Goal: Task Accomplishment & Management: Use online tool/utility

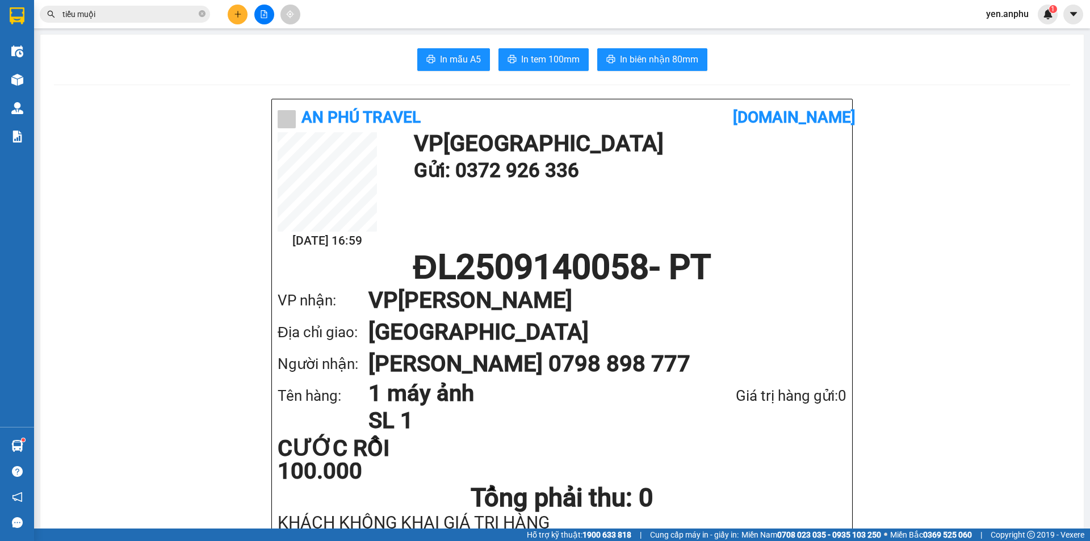
click at [262, 12] on icon "file-add" at bounding box center [264, 14] width 8 height 8
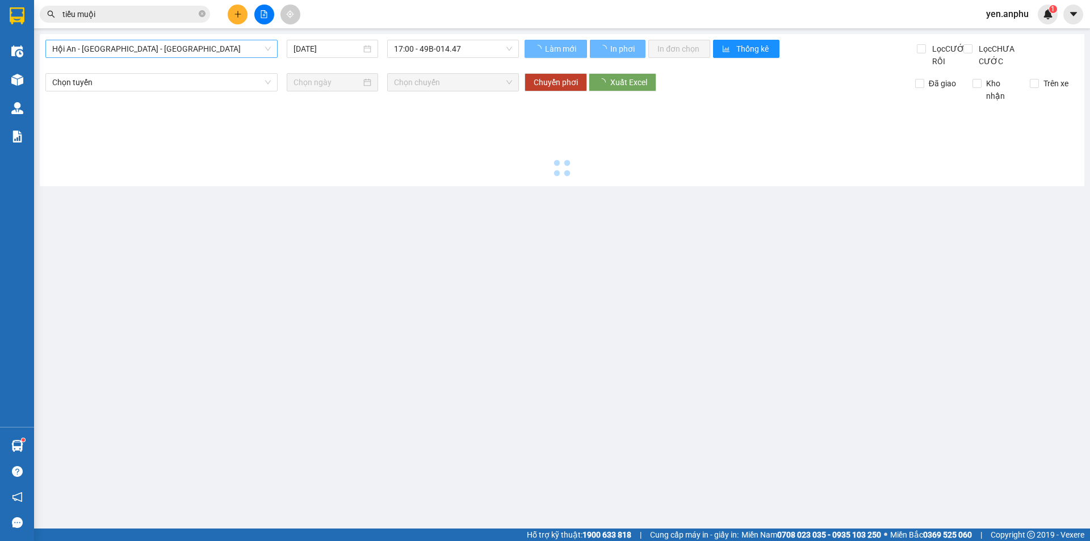
click at [149, 48] on span "Hội An - [GEOGRAPHIC_DATA] - [GEOGRAPHIC_DATA]" at bounding box center [161, 48] width 219 height 17
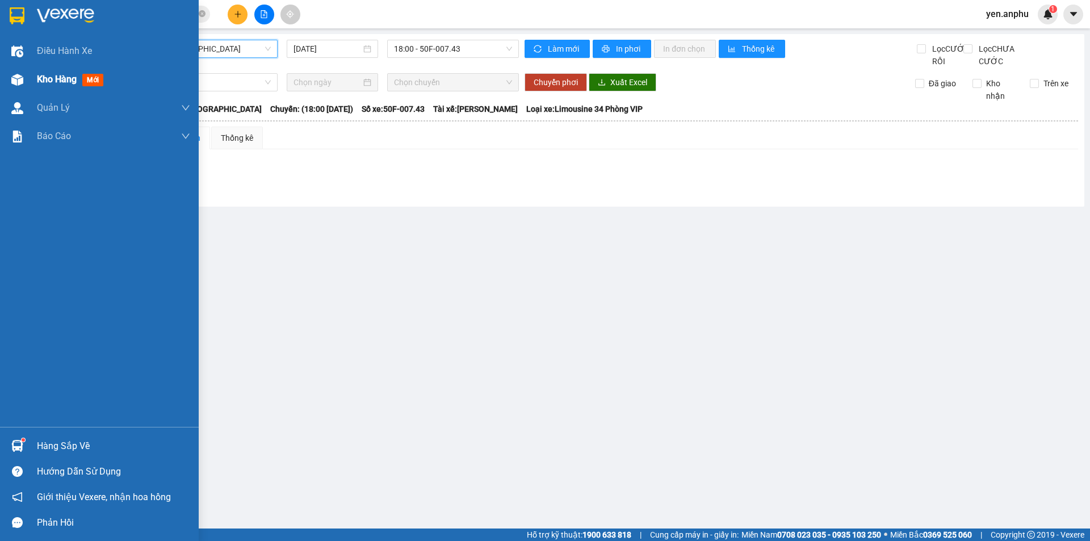
click at [4, 79] on div "Kho hàng mới" at bounding box center [99, 79] width 199 height 28
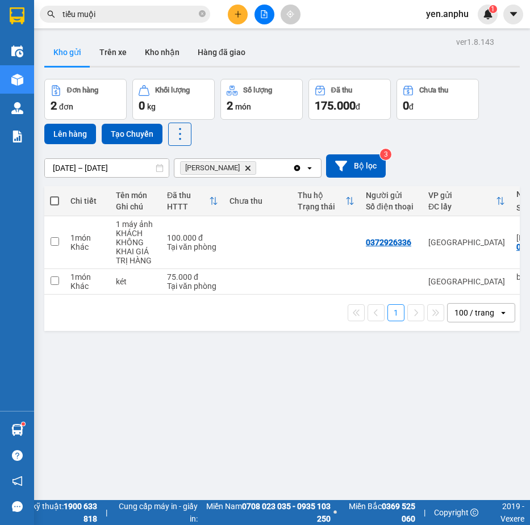
click at [229, 171] on span "[PERSON_NAME] Delete" at bounding box center [218, 168] width 76 height 14
click at [244, 168] on icon "Delete" at bounding box center [247, 168] width 7 height 7
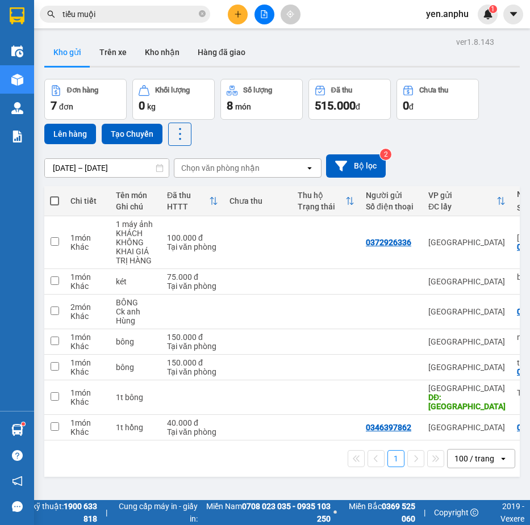
click at [231, 164] on div "Chọn văn phòng nhận" at bounding box center [220, 167] width 78 height 11
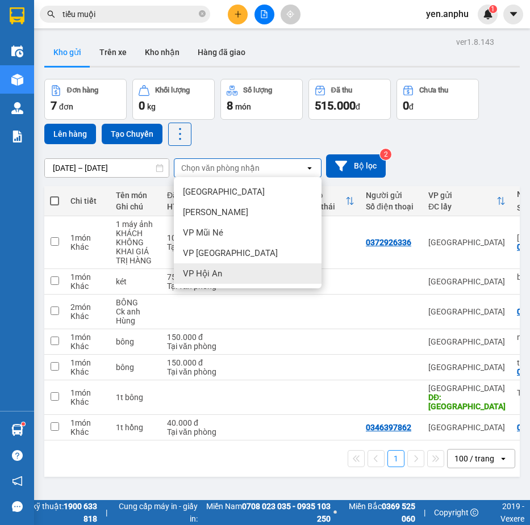
click at [250, 274] on div "VP Hội An" at bounding box center [248, 273] width 148 height 20
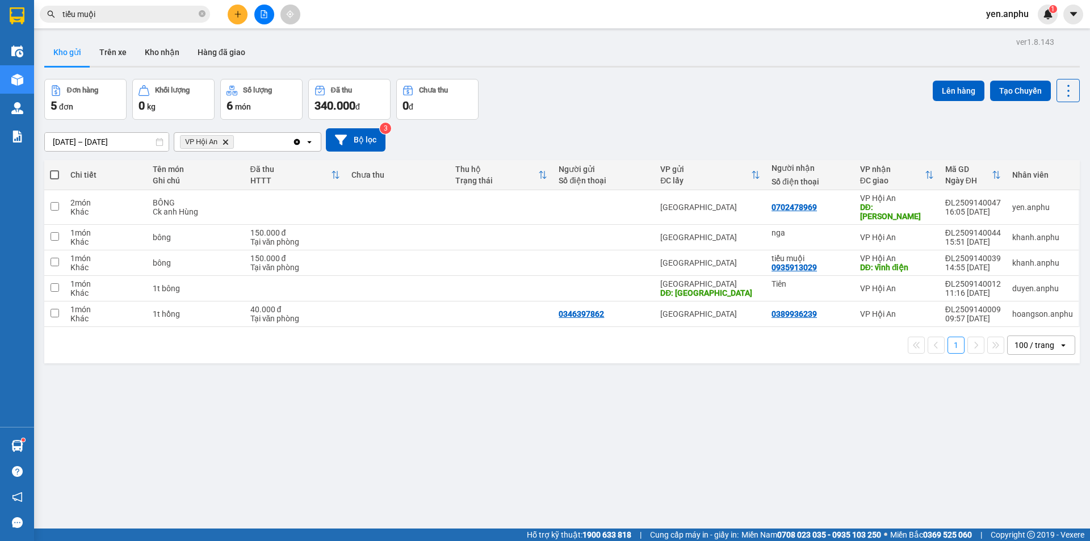
click at [55, 172] on span at bounding box center [54, 174] width 9 height 9
click at [55, 169] on input "checkbox" at bounding box center [55, 169] width 0 height 0
checkbox input "true"
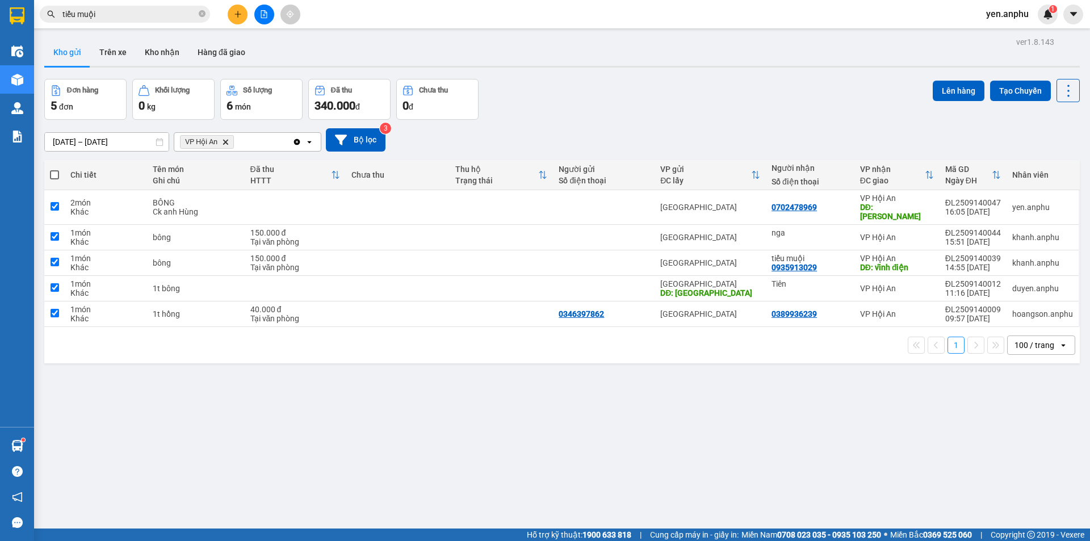
checkbox input "true"
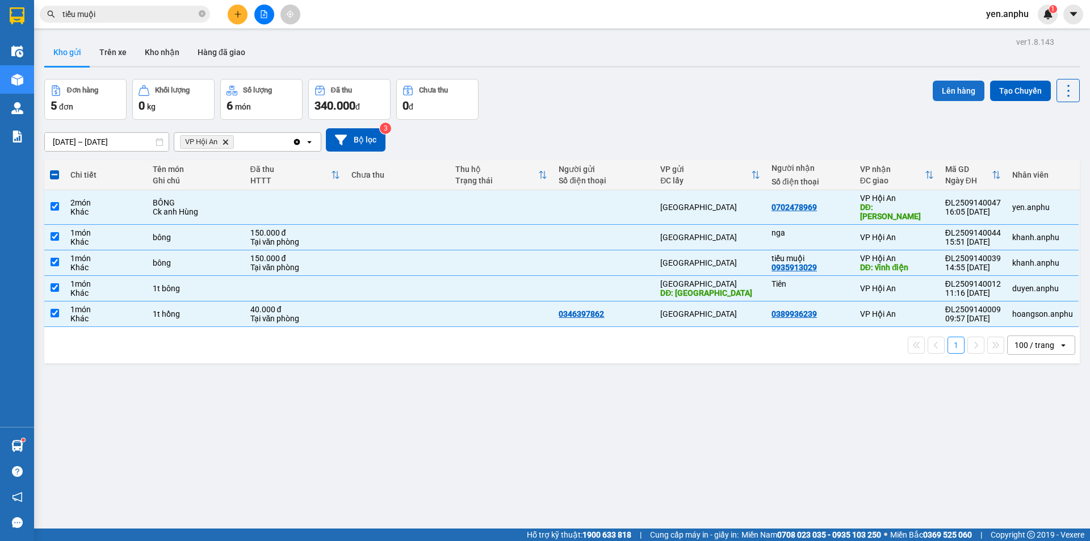
click at [959, 85] on button "Lên hàng" at bounding box center [959, 91] width 52 height 20
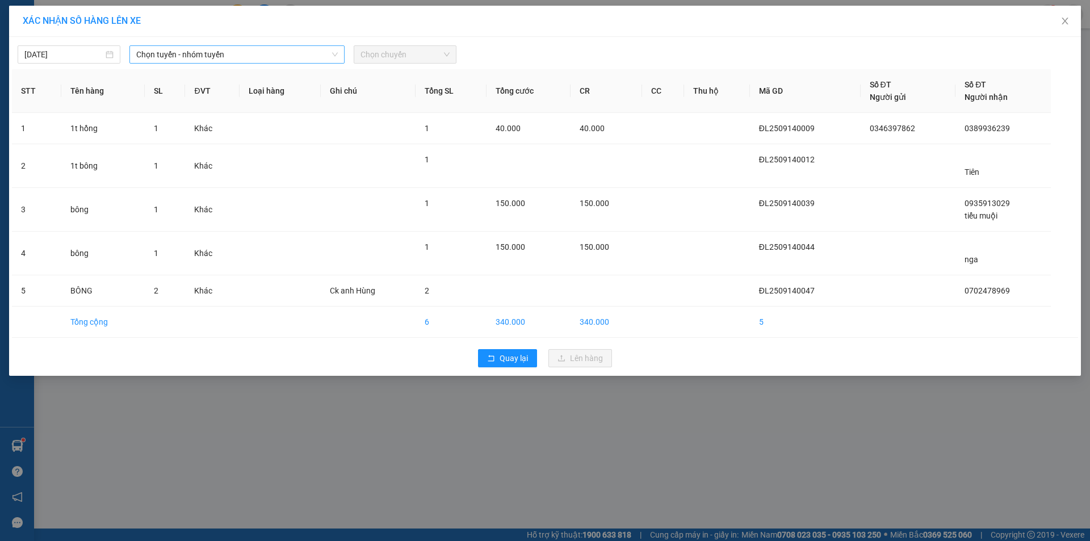
click at [229, 54] on span "Chọn tuyến - nhóm tuyến" at bounding box center [237, 54] width 202 height 17
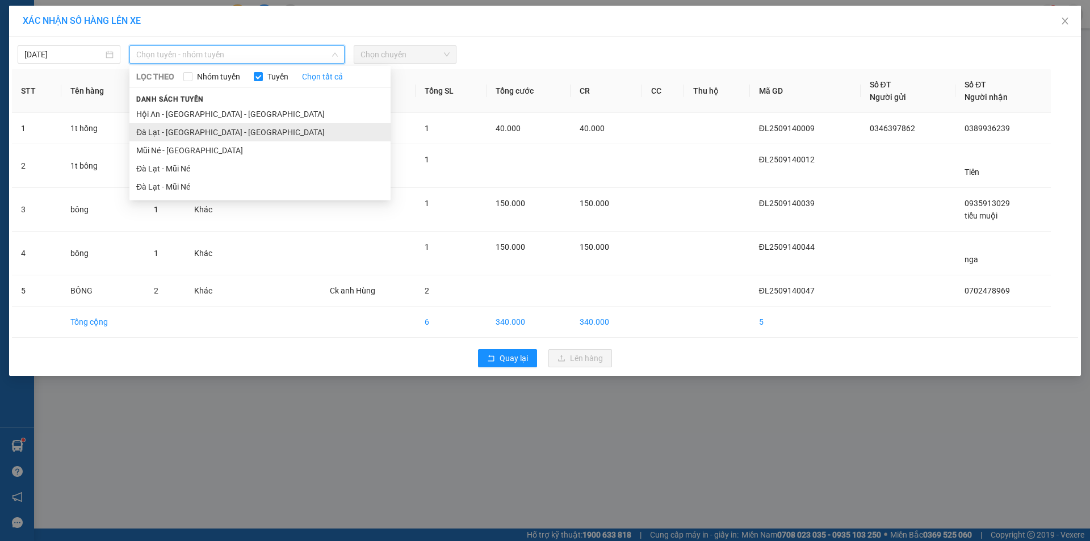
click at [198, 135] on li "Đà Lạt - [GEOGRAPHIC_DATA] - [GEOGRAPHIC_DATA]" at bounding box center [259, 132] width 261 height 18
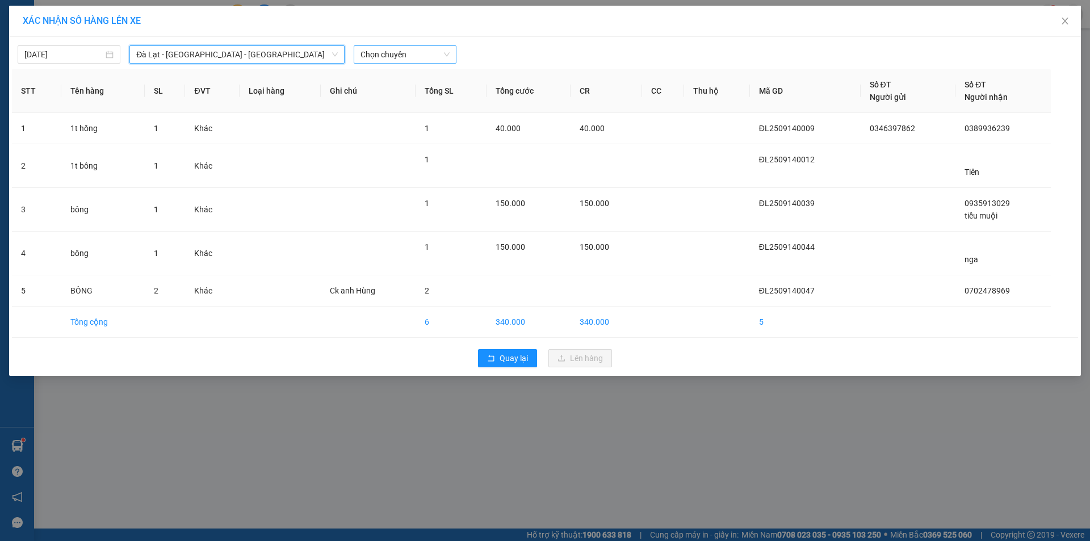
click at [399, 53] on span "Chọn chuyến" at bounding box center [405, 54] width 89 height 17
click at [402, 91] on div "17:30 - 49G-000.93" at bounding box center [405, 95] width 89 height 12
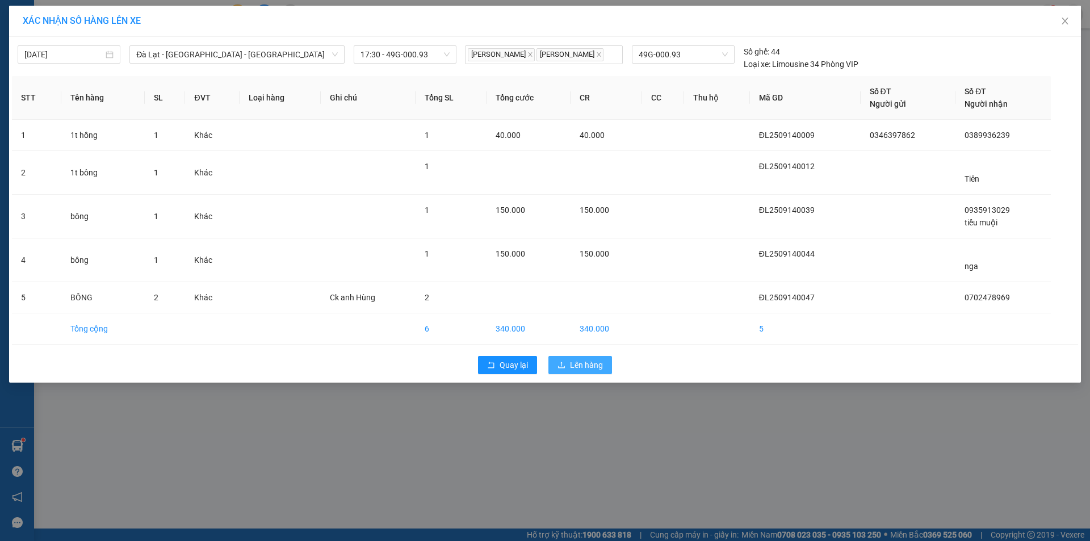
click at [596, 362] on span "Lên hàng" at bounding box center [586, 365] width 33 height 12
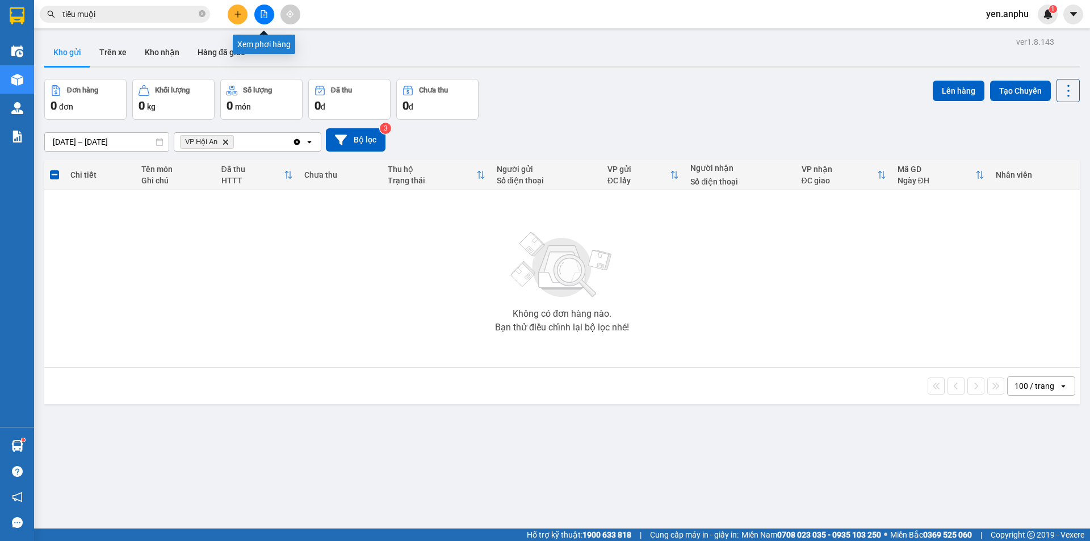
click at [267, 11] on icon "file-add" at bounding box center [264, 14] width 8 height 8
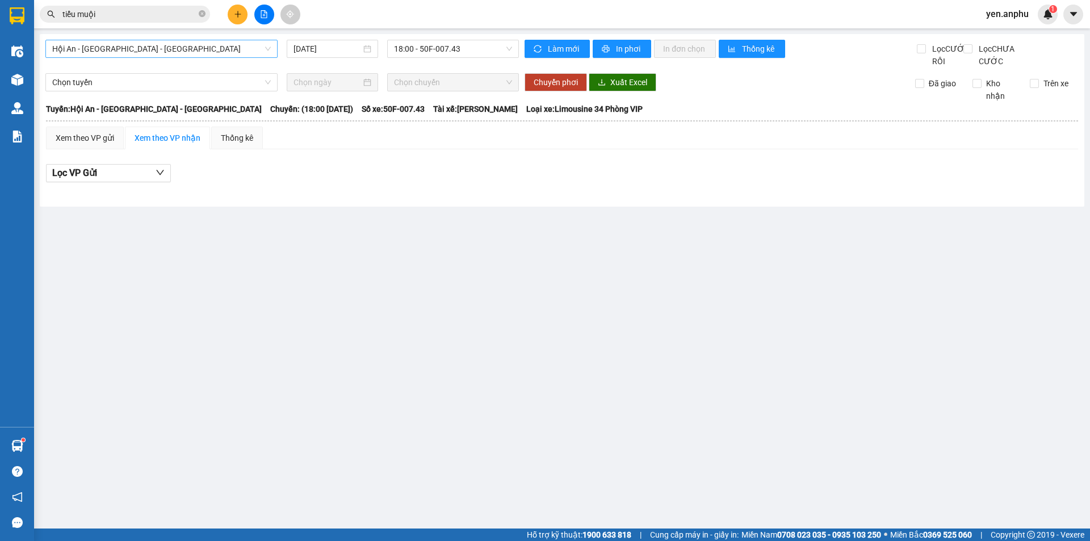
click at [93, 54] on span "Hội An - [GEOGRAPHIC_DATA] - [GEOGRAPHIC_DATA]" at bounding box center [161, 48] width 219 height 17
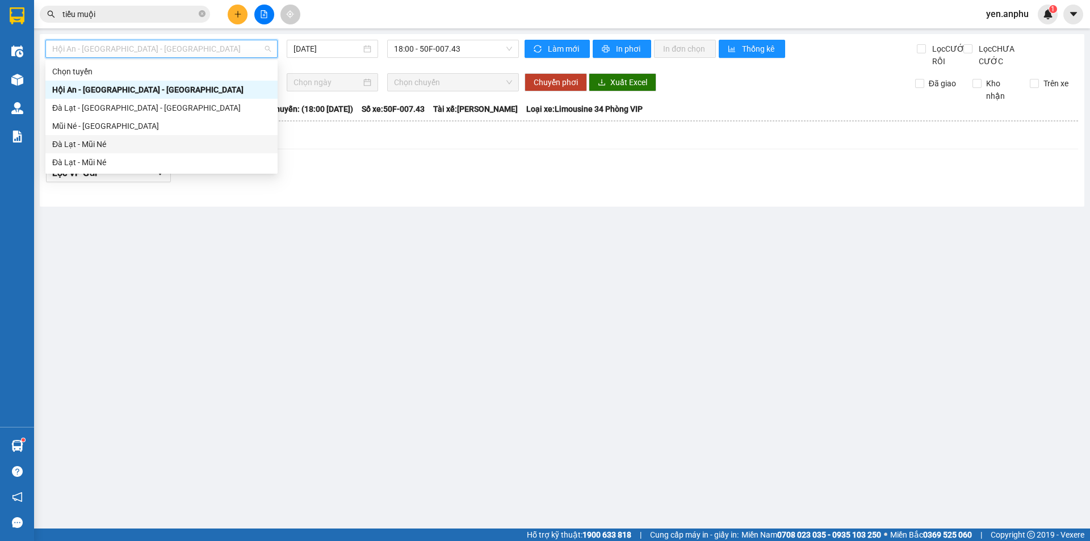
click at [121, 142] on div "Đà Lạt - Mũi Né" at bounding box center [161, 144] width 219 height 12
type input "[DATE]"
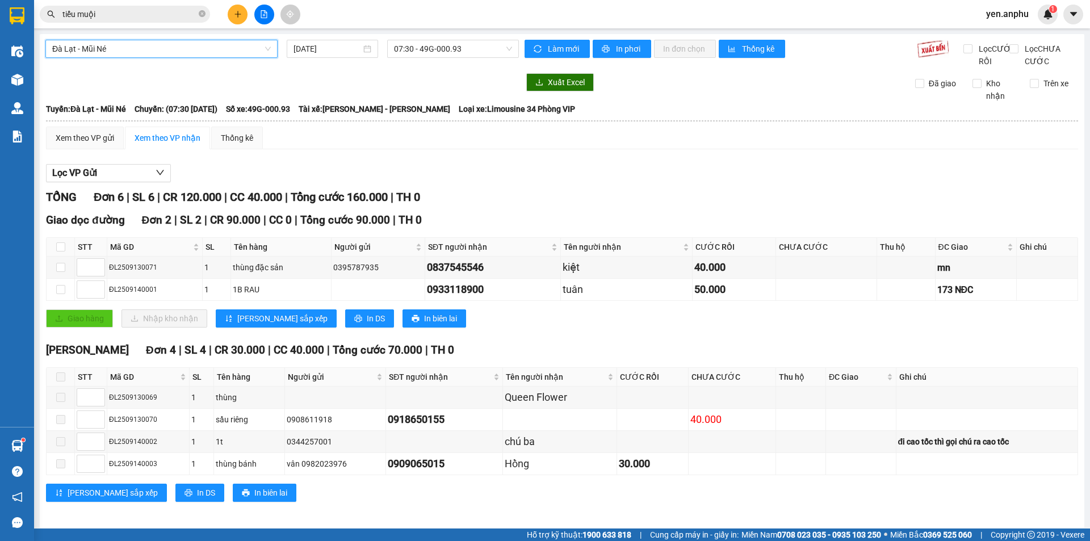
click at [403, 58] on div "Đà Lạt - Mũi Né Đà Lạt - Mũi Né [DATE] 07:30 - 49G-000.93" at bounding box center [281, 54] width 473 height 28
click at [410, 53] on span "07:30 - 49G-000.93" at bounding box center [453, 48] width 118 height 17
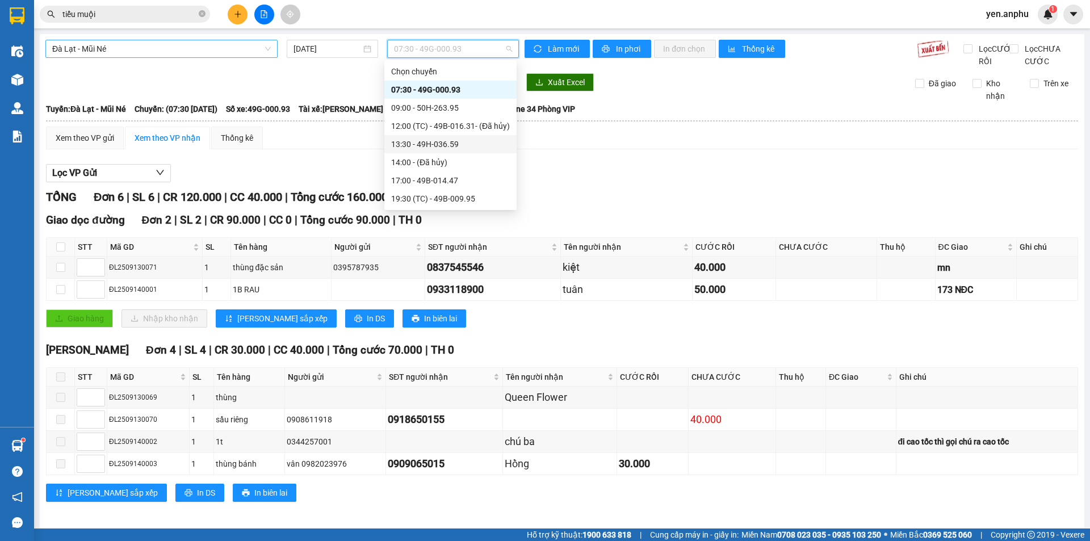
click at [218, 46] on span "Đà Lạt - Mũi Né" at bounding box center [161, 48] width 219 height 17
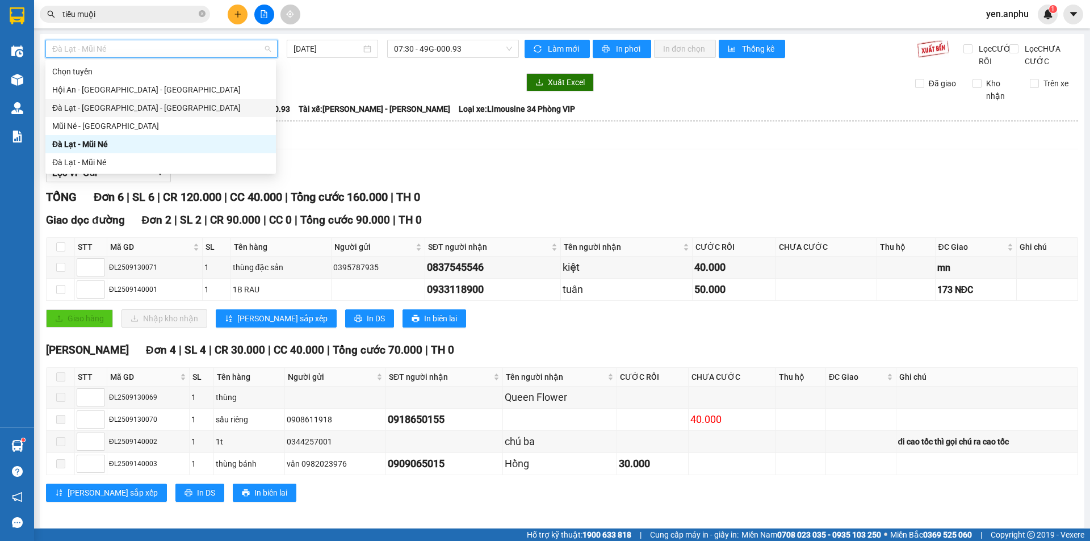
drag, startPoint x: 130, startPoint y: 106, endPoint x: 172, endPoint y: 102, distance: 42.2
click at [131, 106] on div "Đà Lạt - [GEOGRAPHIC_DATA] - [GEOGRAPHIC_DATA]" at bounding box center [160, 108] width 217 height 12
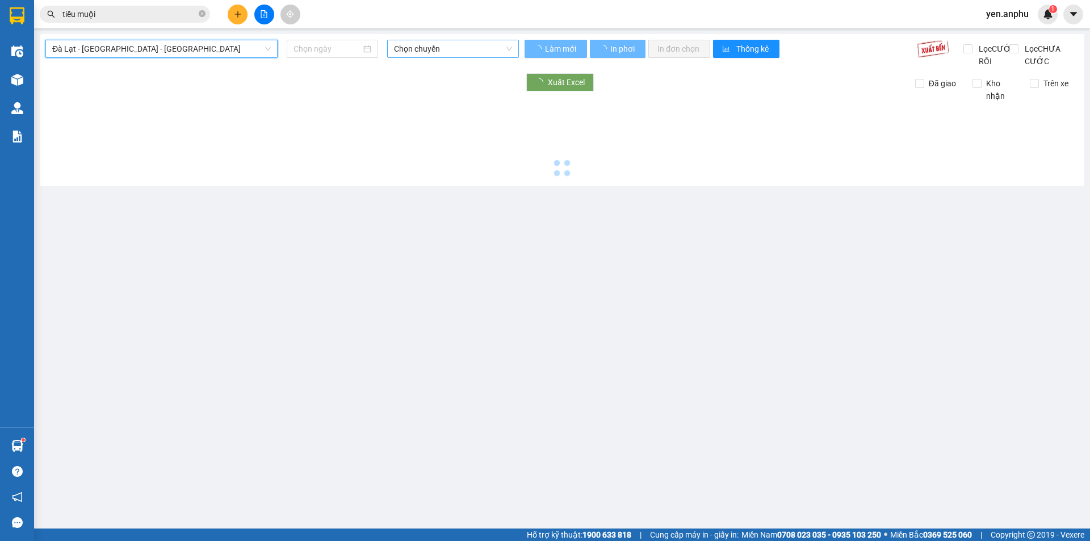
type input "[DATE]"
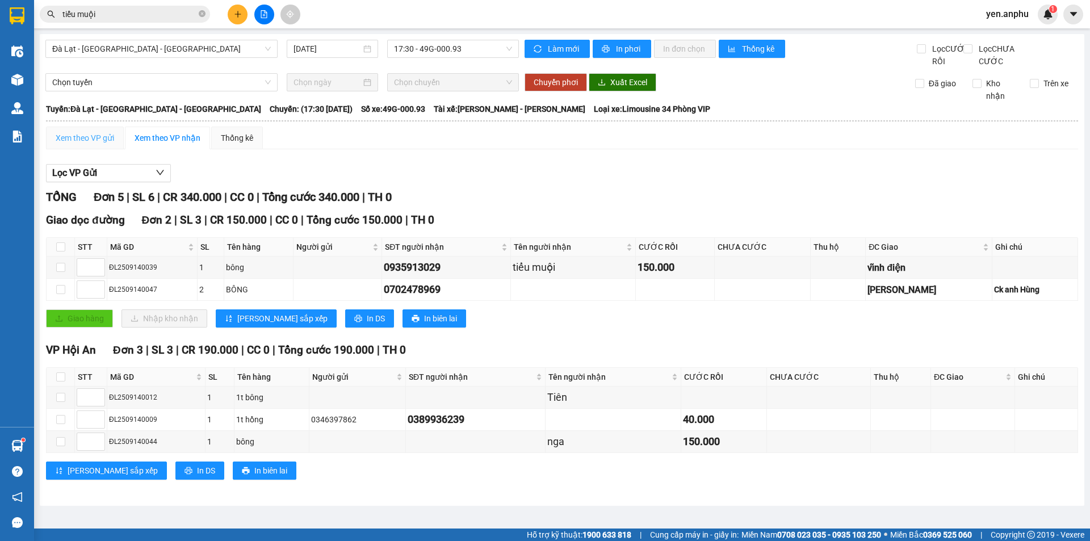
click at [99, 142] on div "Xem theo VP gửi" at bounding box center [85, 138] width 78 height 23
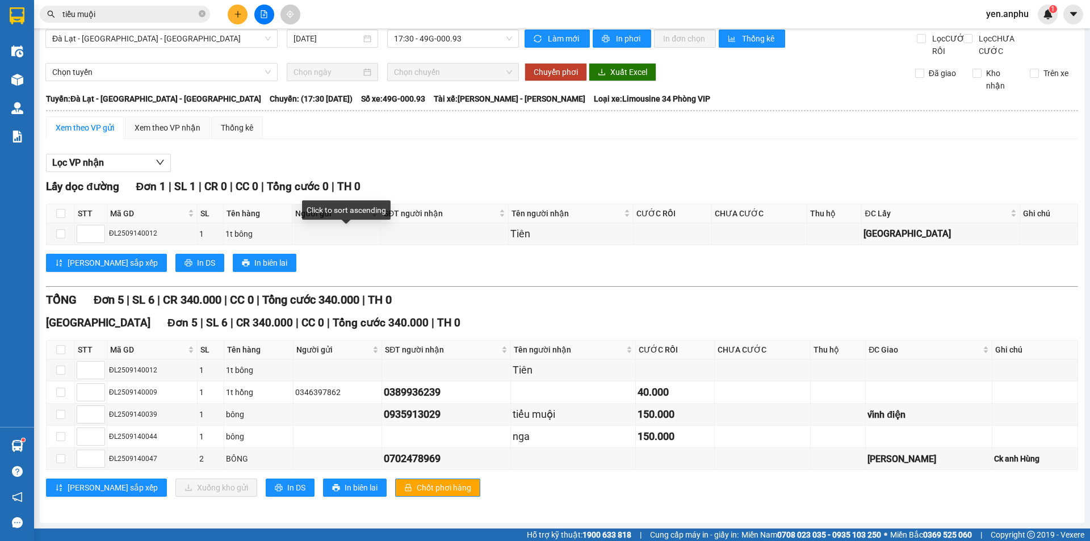
scroll to position [23, 0]
click at [181, 128] on div "Xem theo VP nhận" at bounding box center [168, 127] width 66 height 12
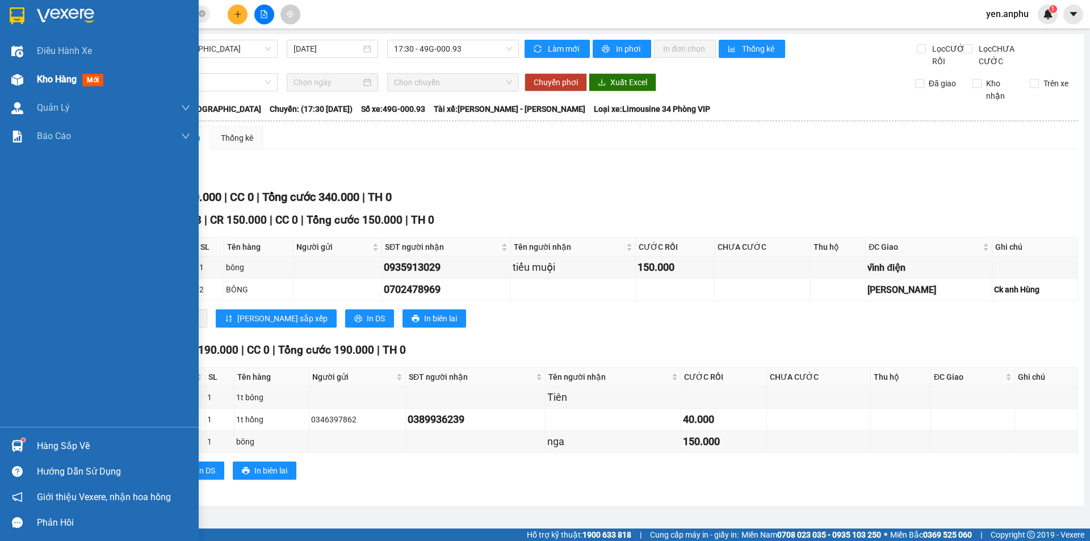
click at [17, 82] on img at bounding box center [17, 80] width 12 height 12
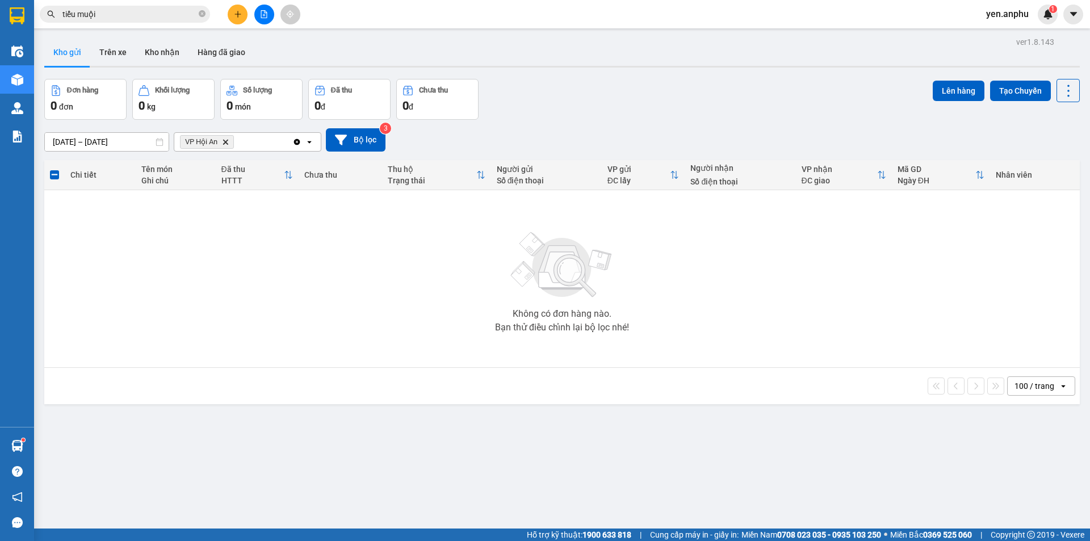
click at [229, 143] on icon "Delete" at bounding box center [225, 142] width 7 height 7
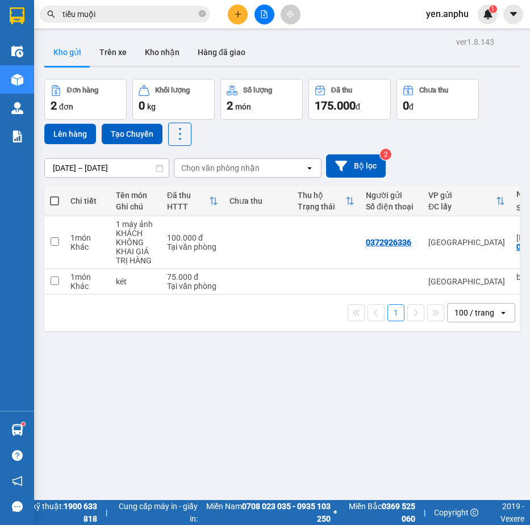
click at [264, 16] on icon "file-add" at bounding box center [264, 14] width 8 height 8
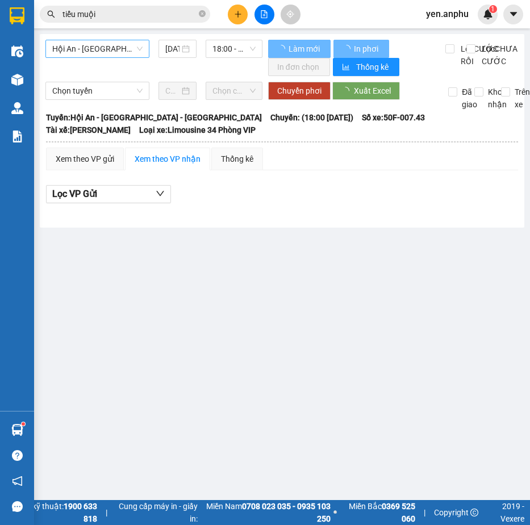
click at [87, 41] on span "Hội An - [GEOGRAPHIC_DATA] - [GEOGRAPHIC_DATA]" at bounding box center [97, 48] width 90 height 17
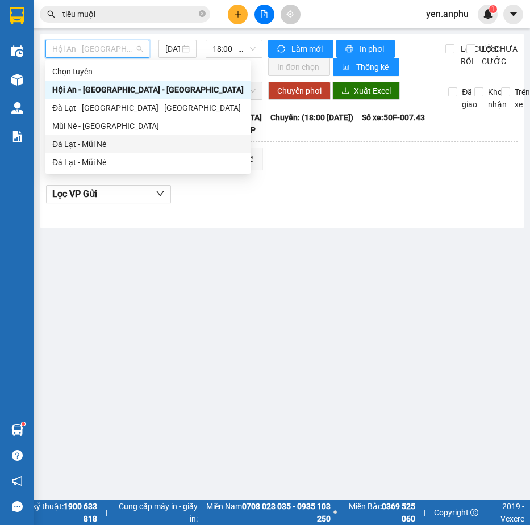
click at [73, 147] on div "Đà Lạt - Mũi Né" at bounding box center [147, 144] width 191 height 12
type input "[DATE]"
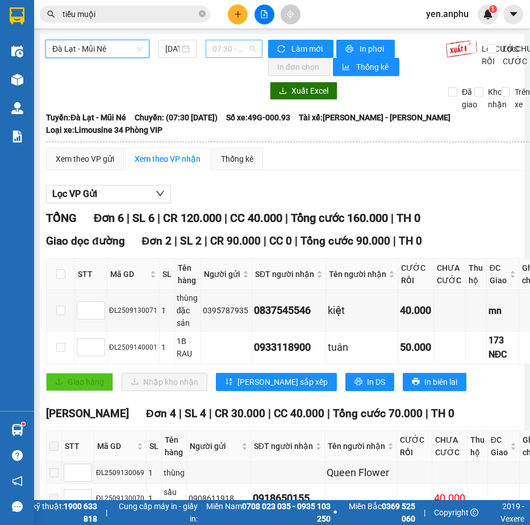
click at [223, 48] on span "07:30 - 49G-000.93" at bounding box center [233, 48] width 43 height 17
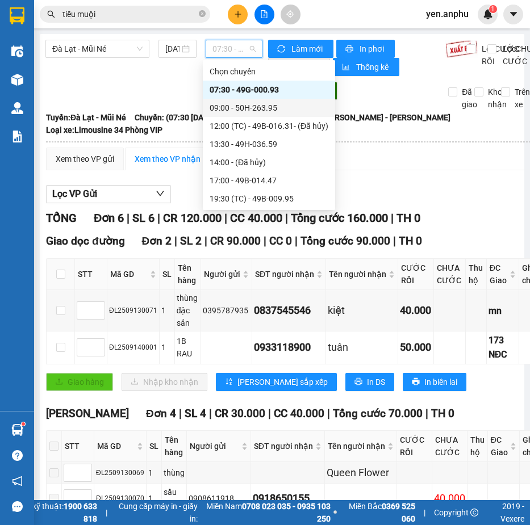
click at [243, 103] on div "09:00 - 50H-263.95" at bounding box center [268, 108] width 119 height 12
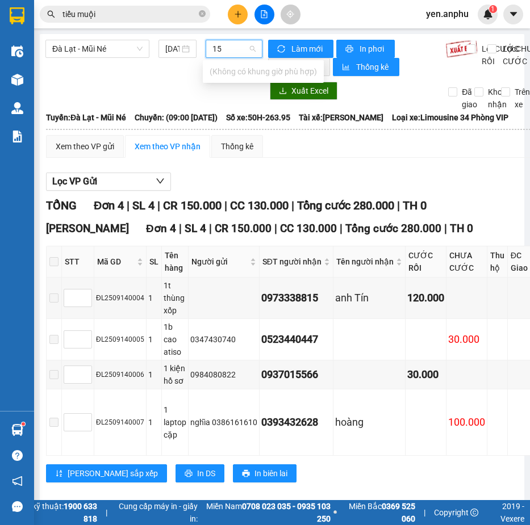
type input "150"
drag, startPoint x: 219, startPoint y: 47, endPoint x: 220, endPoint y: 61, distance: 14.2
click at [219, 47] on span "09:00 - 50H-263.95" at bounding box center [233, 48] width 43 height 17
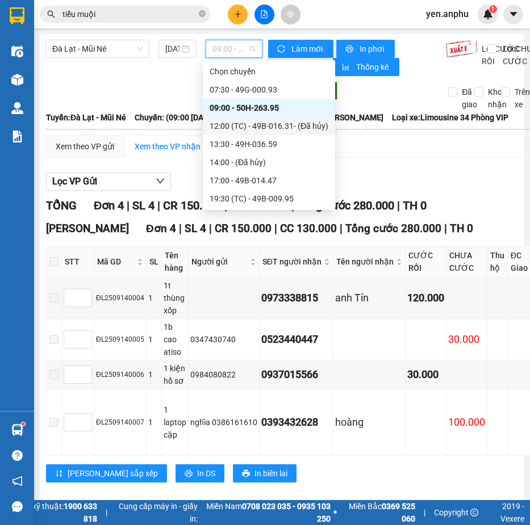
click at [231, 128] on div "12:00 (TC) - 49B-016.31 - (Đã hủy)" at bounding box center [268, 126] width 119 height 12
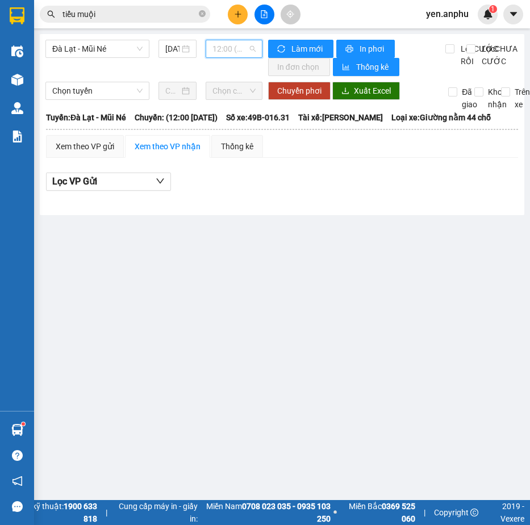
click at [221, 49] on span "12:00 (TC) - 49B-016.31 - (Đã hủy)" at bounding box center [233, 48] width 43 height 17
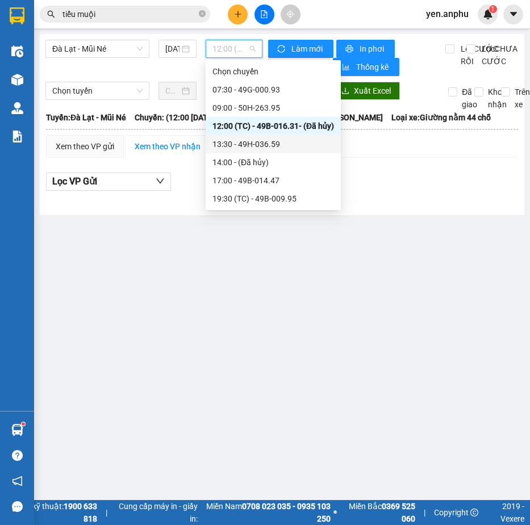
click at [244, 136] on div "13:30 - 49H-036.59" at bounding box center [273, 144] width 135 height 18
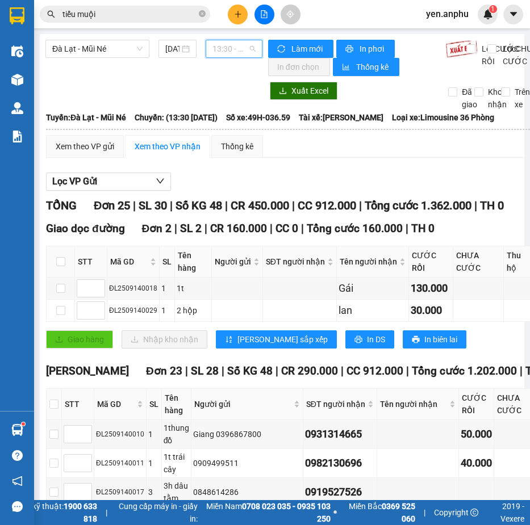
click at [238, 47] on span "13:30 - 49H-036.59" at bounding box center [233, 48] width 43 height 17
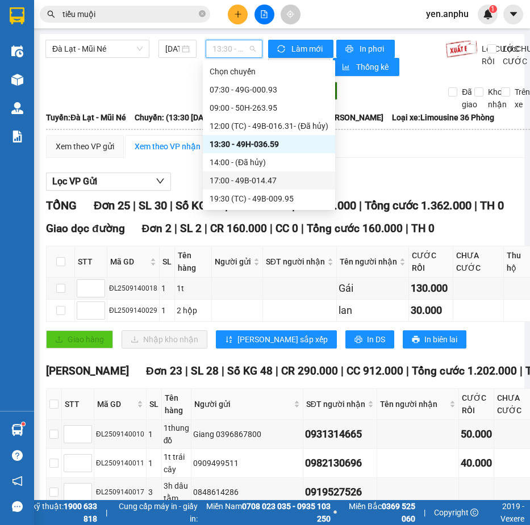
click at [241, 174] on div "17:00 - 49B-014.47" at bounding box center [268, 180] width 119 height 12
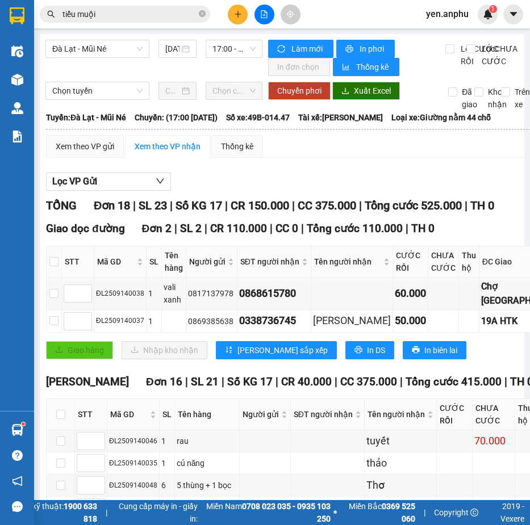
click at [236, 59] on div "Đà Lạt - Mũi Né [DATE] 17:00 - 49B-014.47" at bounding box center [153, 58] width 217 height 36
click at [236, 49] on span "17:00 - 49B-014.47" at bounding box center [233, 48] width 43 height 17
click at [107, 62] on div "Đà Lạt - Mũi Né [DATE] 17:00 - 49B-014.47" at bounding box center [153, 58] width 217 height 36
drag, startPoint x: 208, startPoint y: 51, endPoint x: 220, endPoint y: 74, distance: 26.4
click at [208, 51] on div "17:00 - 49B-014.47" at bounding box center [234, 49] width 57 height 18
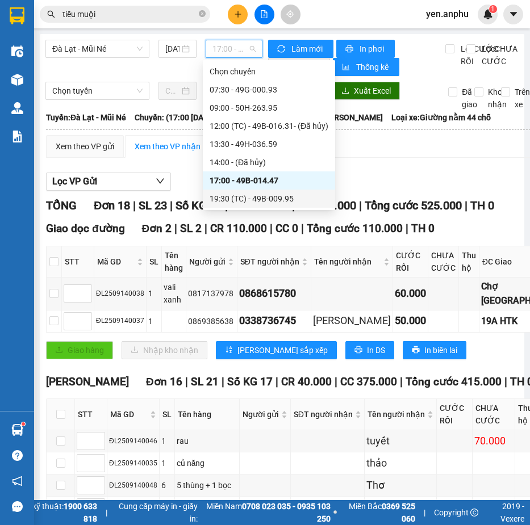
click at [252, 199] on div "19:30 (TC) - 49B-009.95" at bounding box center [268, 198] width 119 height 12
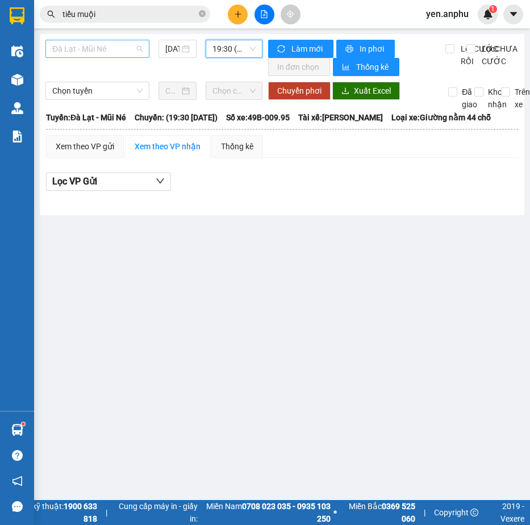
click at [118, 49] on span "Đà Lạt - Mũi Né" at bounding box center [97, 48] width 90 height 17
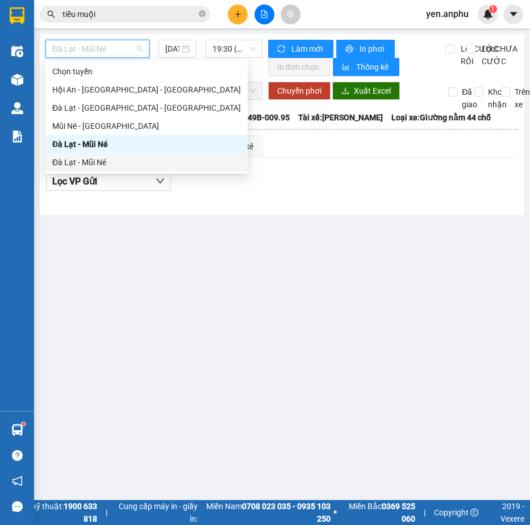
click at [95, 161] on div "Đà Lạt - Mũi Né" at bounding box center [146, 162] width 188 height 12
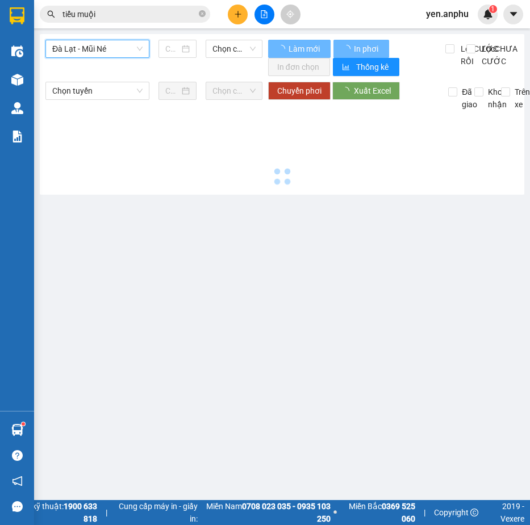
type input "[DATE]"
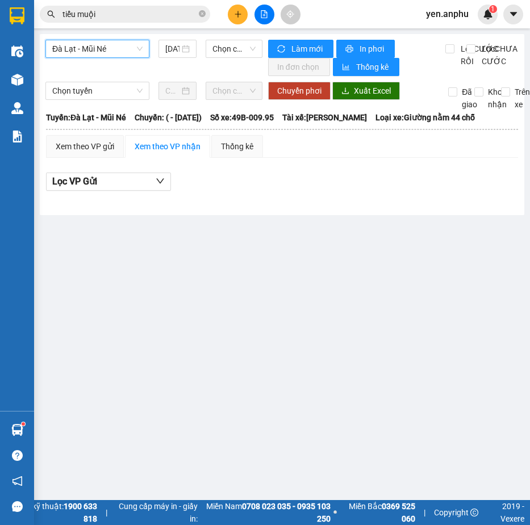
click at [80, 52] on span "Đà Lạt - Mũi Né" at bounding box center [97, 48] width 90 height 17
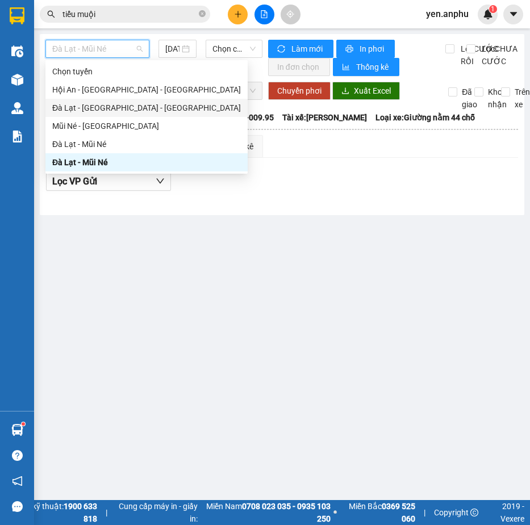
click at [88, 107] on div "Đà Lạt - [GEOGRAPHIC_DATA] - [GEOGRAPHIC_DATA]" at bounding box center [146, 108] width 188 height 12
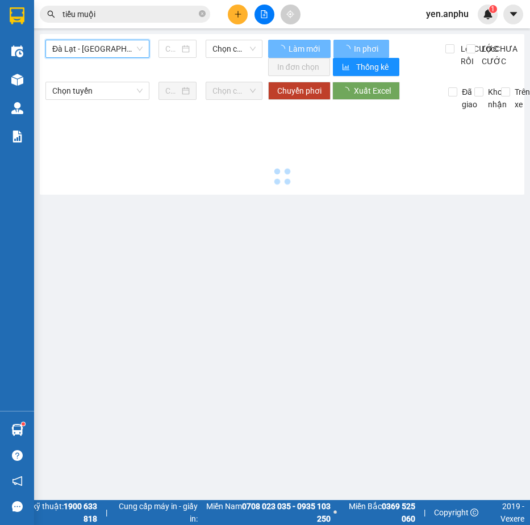
type input "[DATE]"
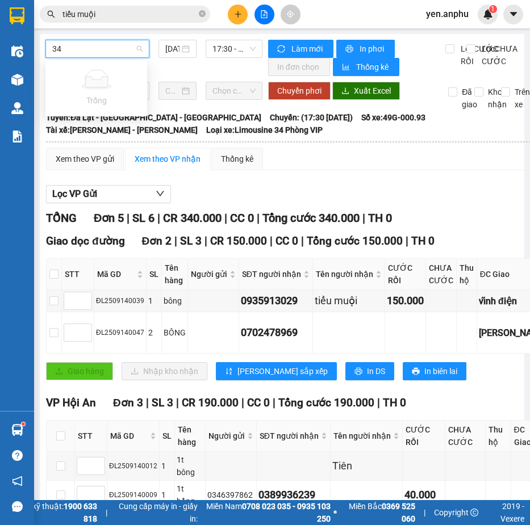
type input "340"
click at [106, 43] on span "Đà Lạt - [GEOGRAPHIC_DATA] - [GEOGRAPHIC_DATA]" at bounding box center [97, 48] width 90 height 17
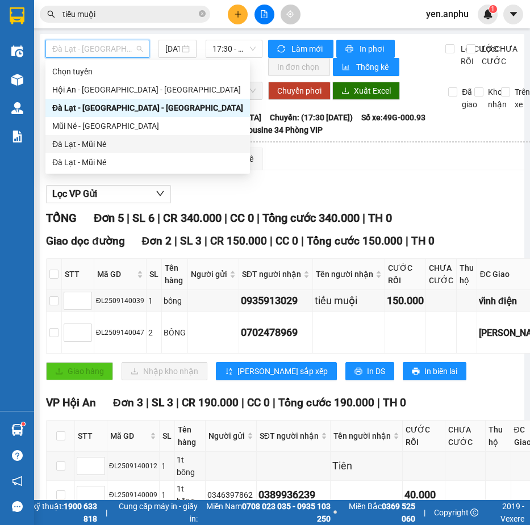
click at [76, 146] on div "Đà Lạt - Mũi Né" at bounding box center [147, 144] width 191 height 12
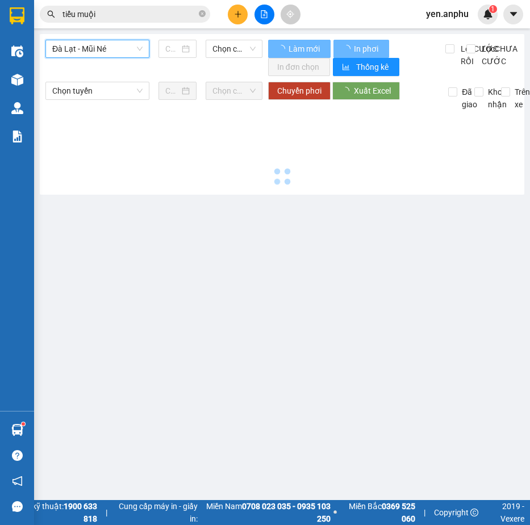
type input "[DATE]"
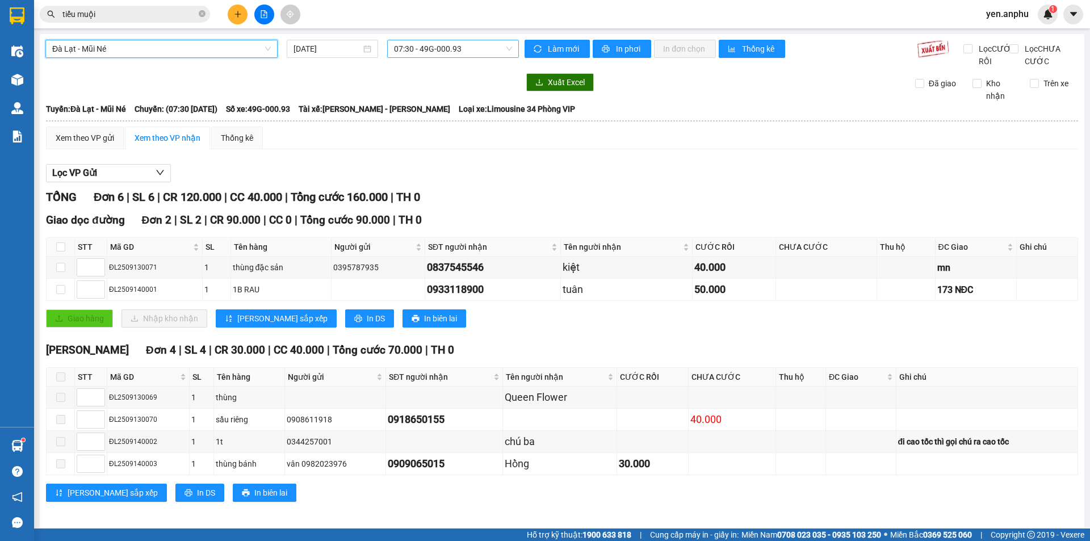
click at [403, 48] on span "07:30 - 49G-000.93" at bounding box center [453, 48] width 118 height 17
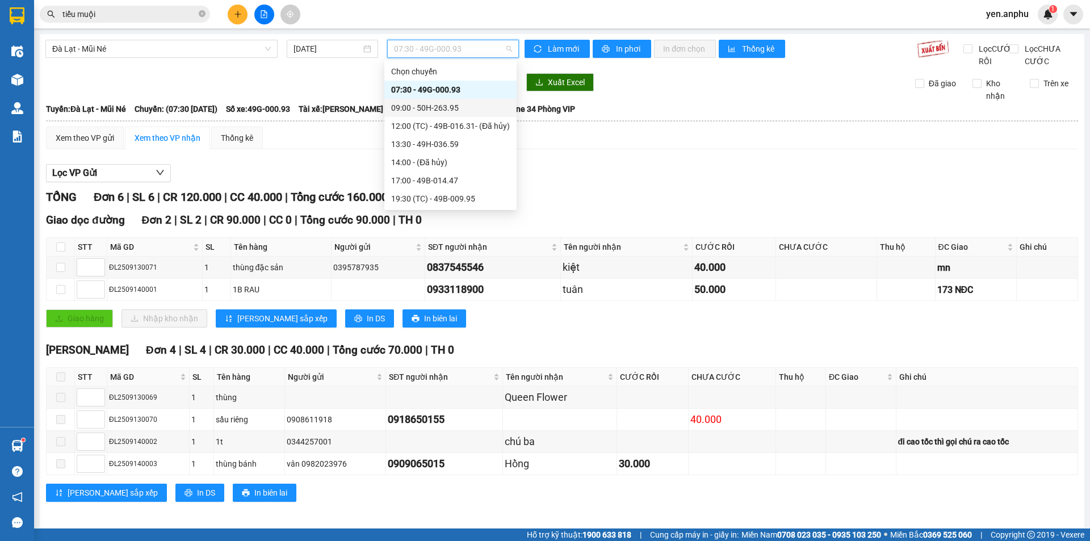
click at [414, 115] on div "09:00 - 50H-263.95" at bounding box center [450, 108] width 132 height 18
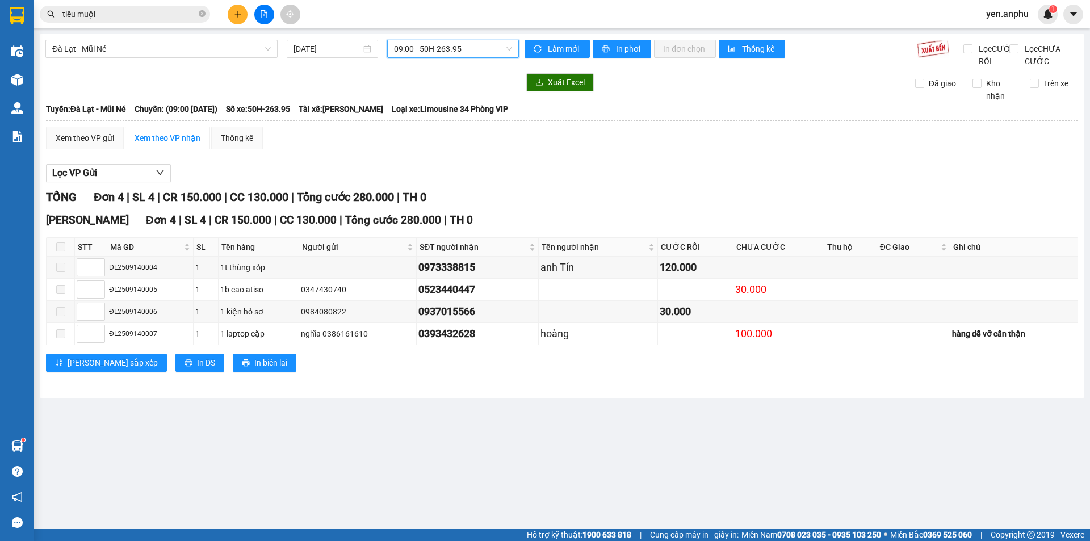
click at [406, 53] on span "09:00 - 50H-263.95" at bounding box center [453, 48] width 118 height 17
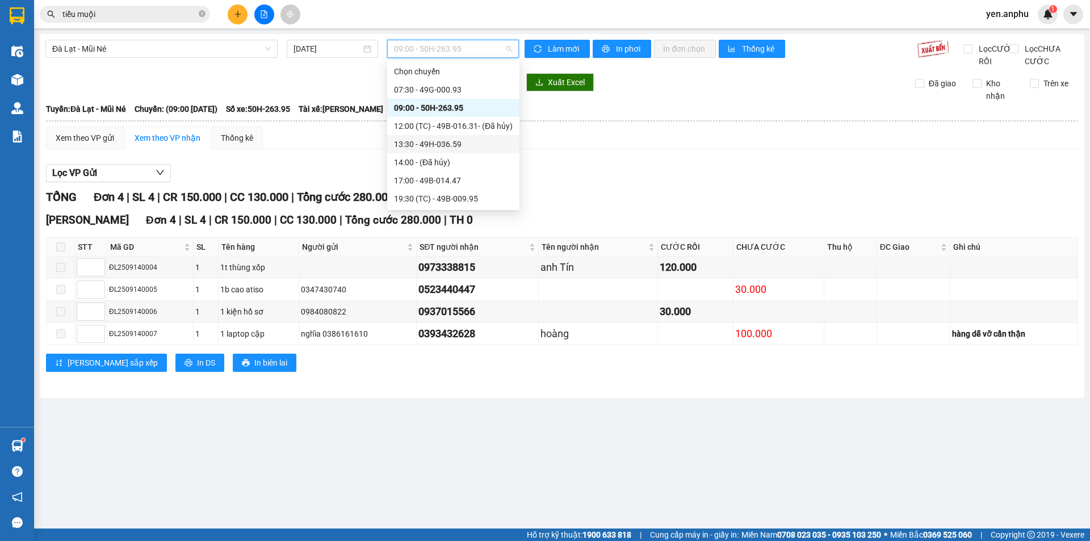
click at [425, 146] on div "13:30 - 49H-036.59" at bounding box center [453, 144] width 119 height 12
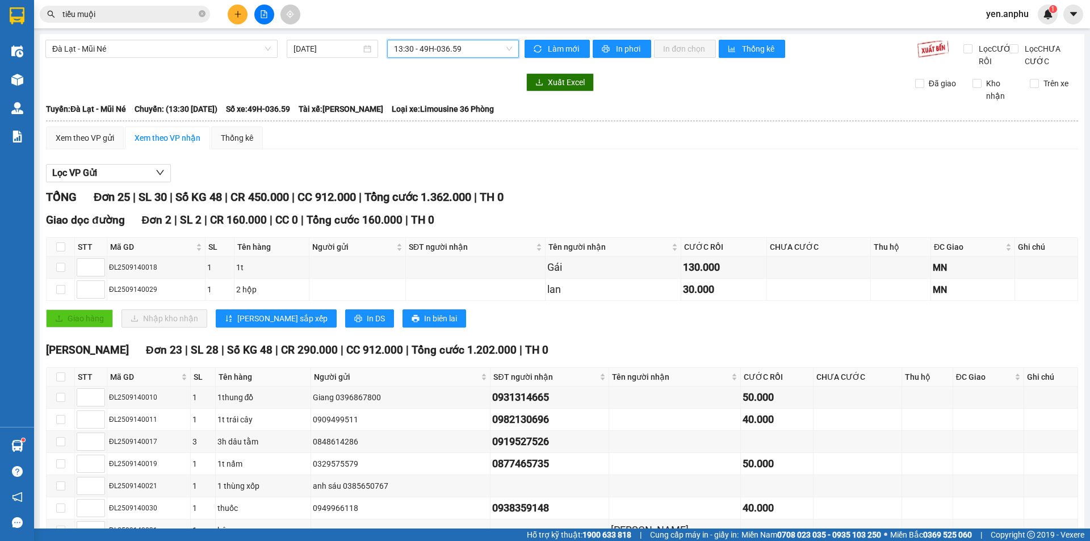
click at [446, 53] on span "13:30 - 49H-036.59" at bounding box center [453, 48] width 118 height 17
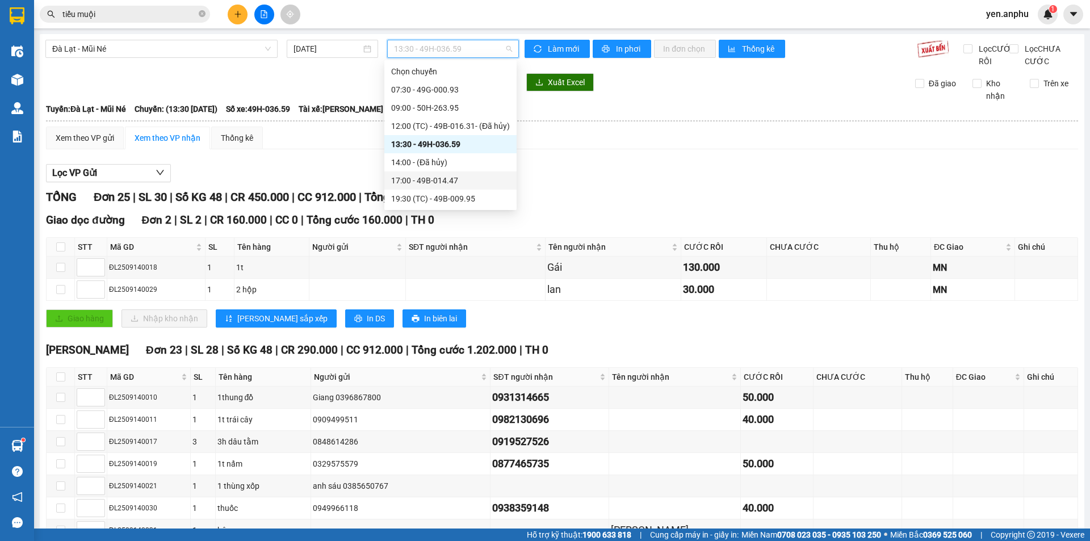
click at [414, 177] on div "17:00 - 49B-014.47" at bounding box center [450, 180] width 119 height 12
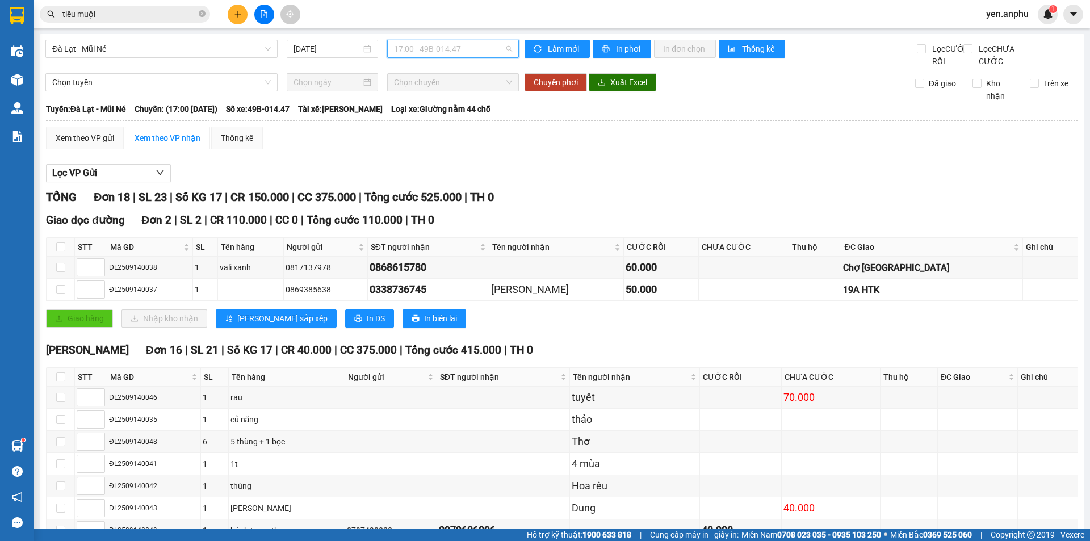
click at [453, 53] on span "17:00 - 49B-014.47" at bounding box center [453, 48] width 118 height 17
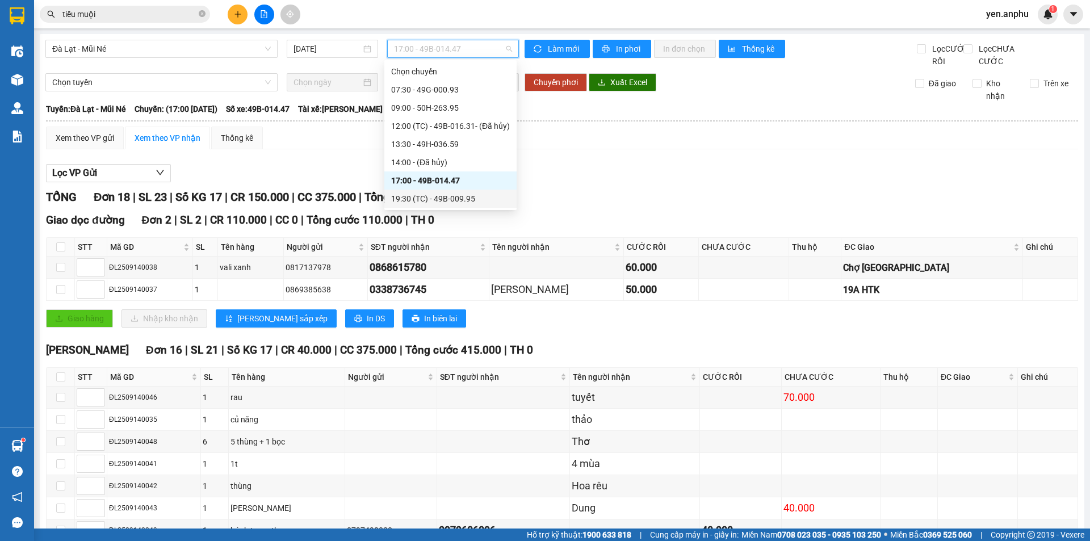
click at [436, 195] on div "19:30 (TC) - 49B-009.95" at bounding box center [450, 198] width 119 height 12
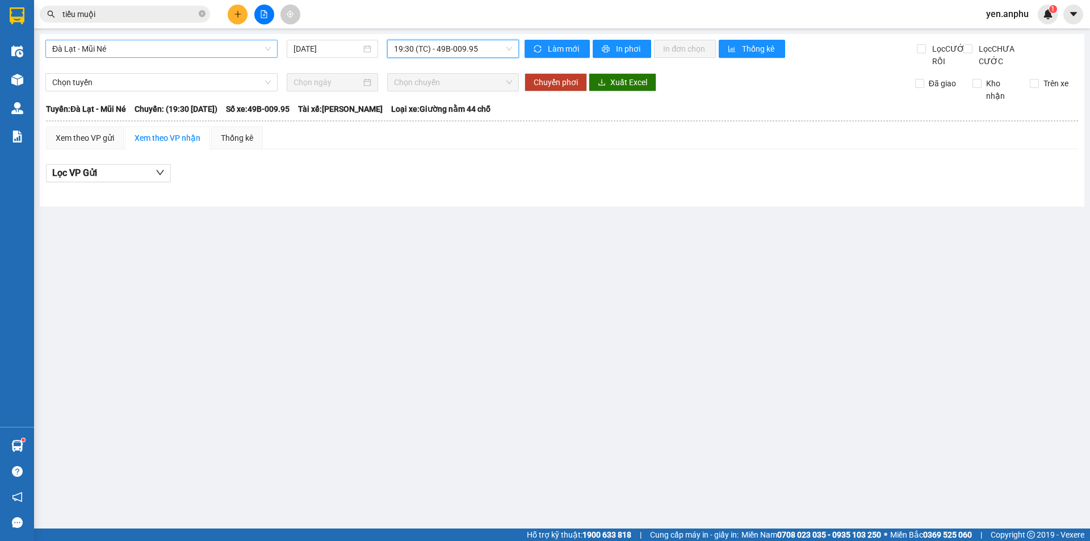
click at [173, 47] on span "Đà Lạt - Mũi Né" at bounding box center [161, 48] width 219 height 17
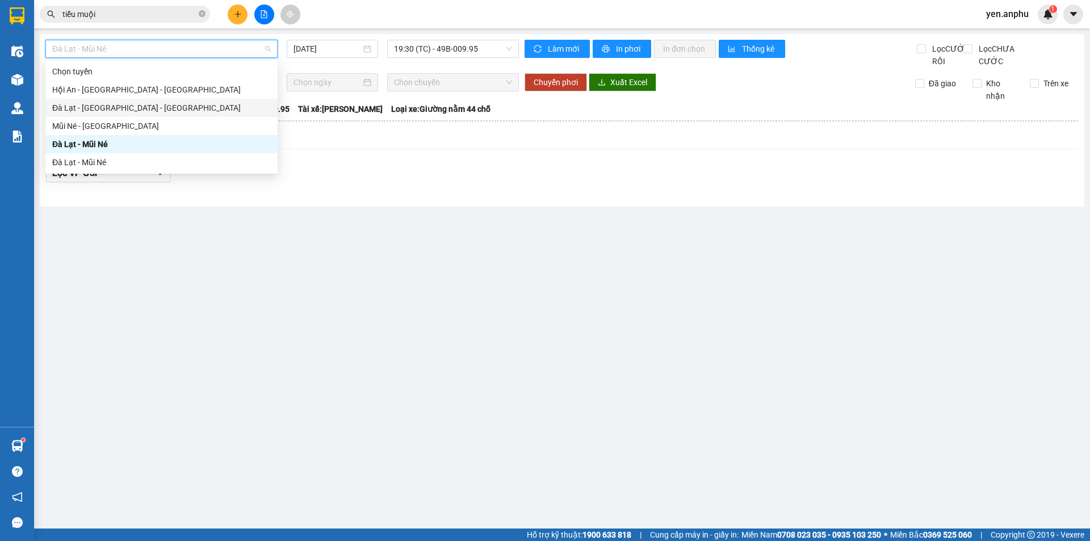
click at [95, 110] on div "Đà Lạt - [GEOGRAPHIC_DATA] - [GEOGRAPHIC_DATA]" at bounding box center [161, 108] width 219 height 12
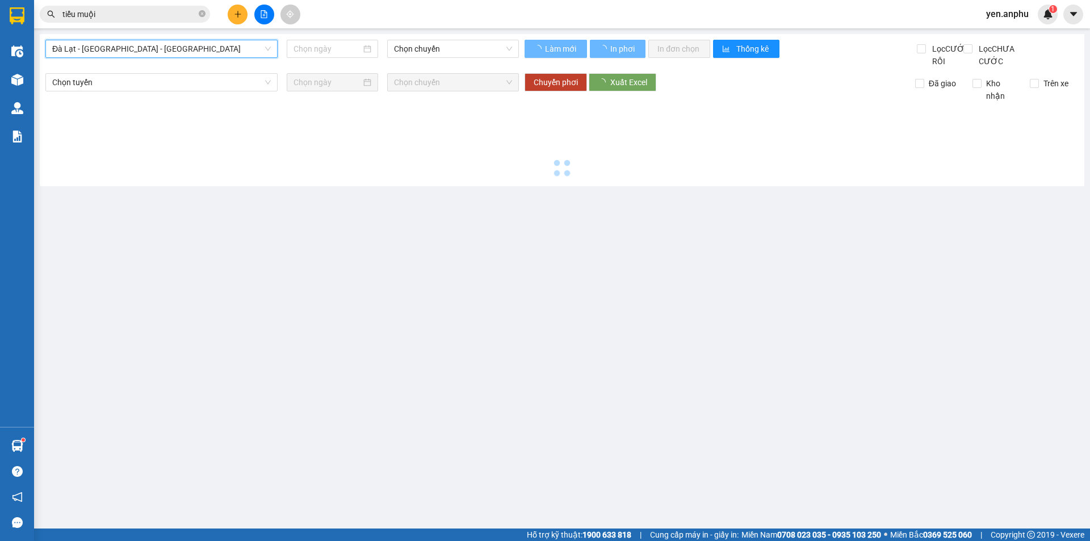
type input "[DATE]"
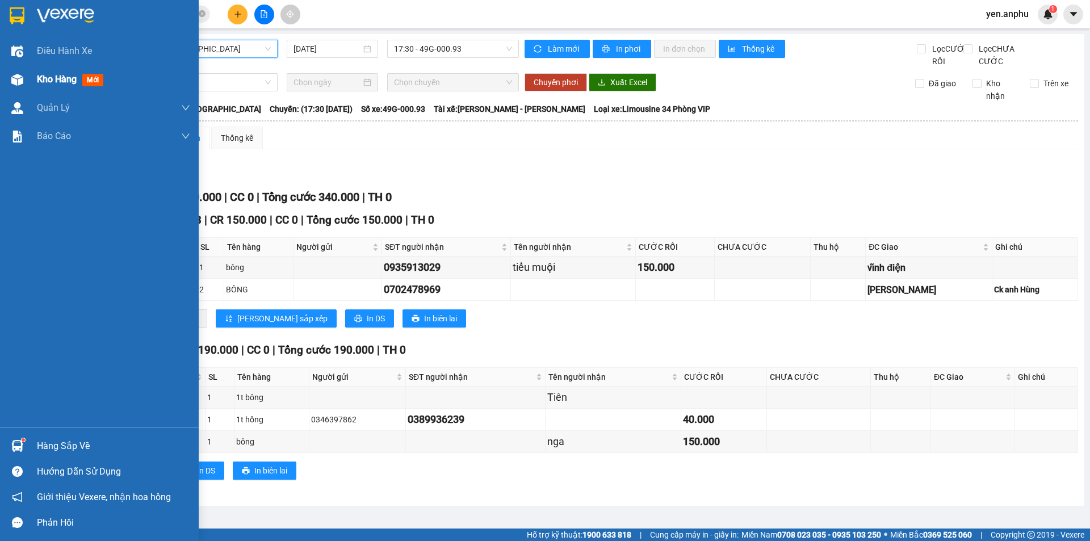
click at [19, 76] on img at bounding box center [17, 80] width 12 height 12
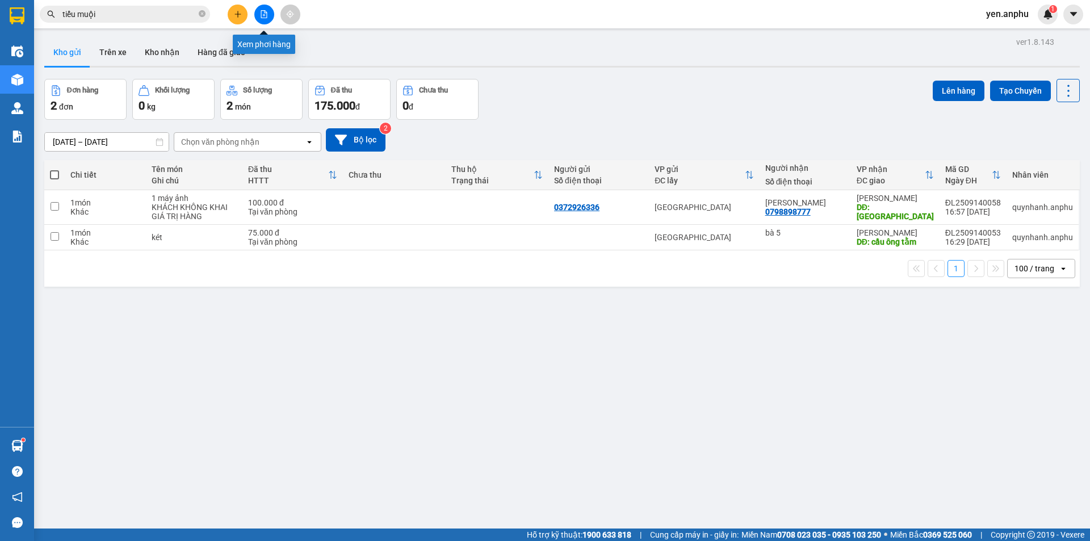
click at [262, 11] on icon "file-add" at bounding box center [264, 14] width 6 height 8
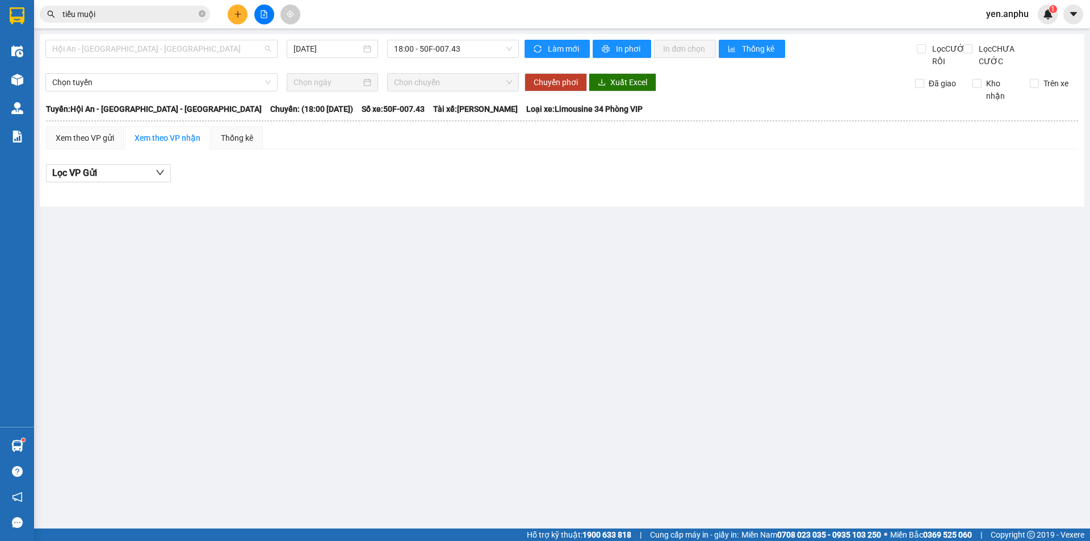
click at [103, 48] on span "Hội An - [GEOGRAPHIC_DATA] - [GEOGRAPHIC_DATA]" at bounding box center [161, 48] width 219 height 17
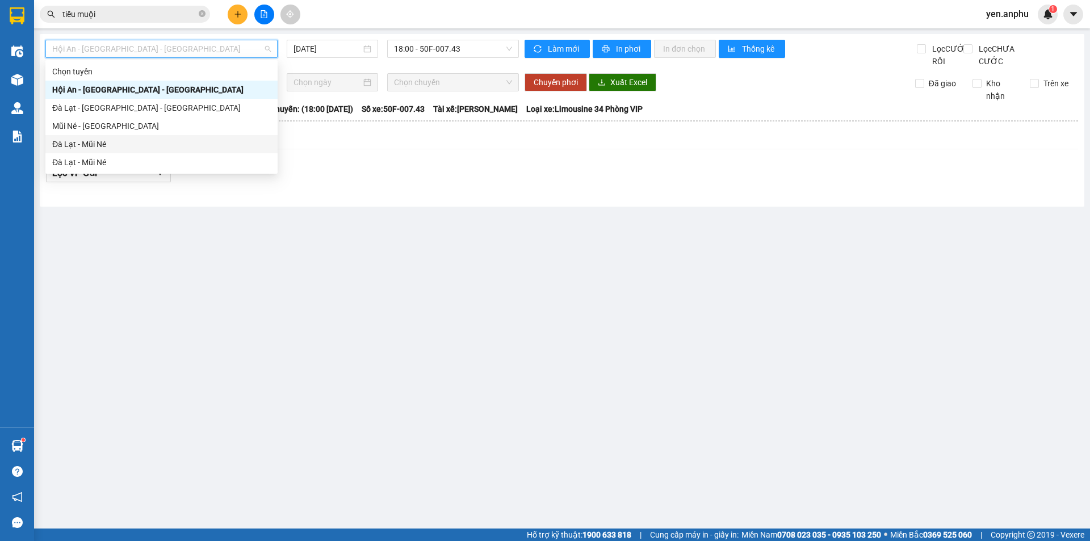
click at [87, 135] on div "Đà Lạt - Mũi Né" at bounding box center [161, 144] width 232 height 18
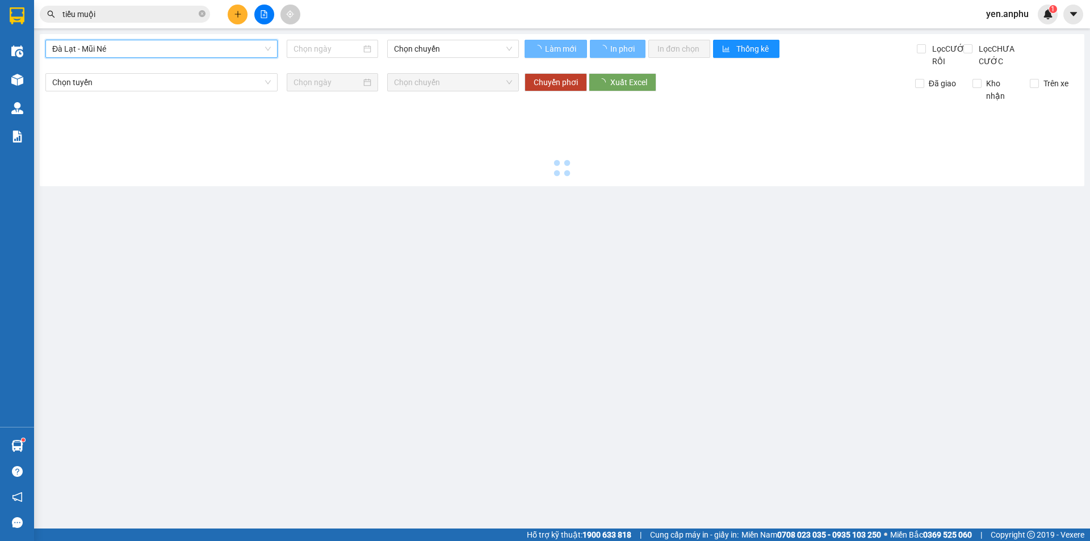
type input "[DATE]"
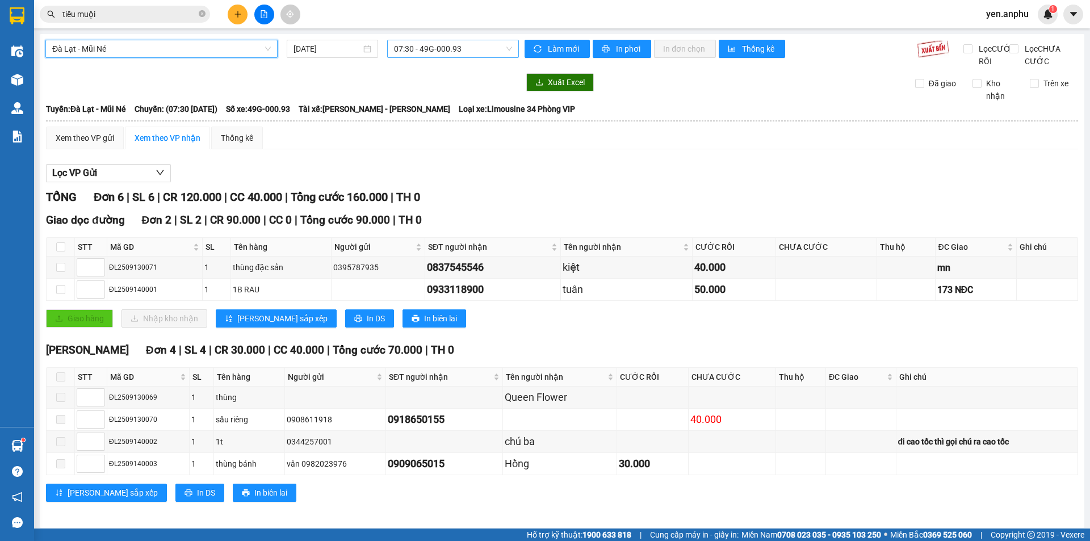
click at [411, 50] on span "07:30 - 49G-000.93" at bounding box center [453, 48] width 118 height 17
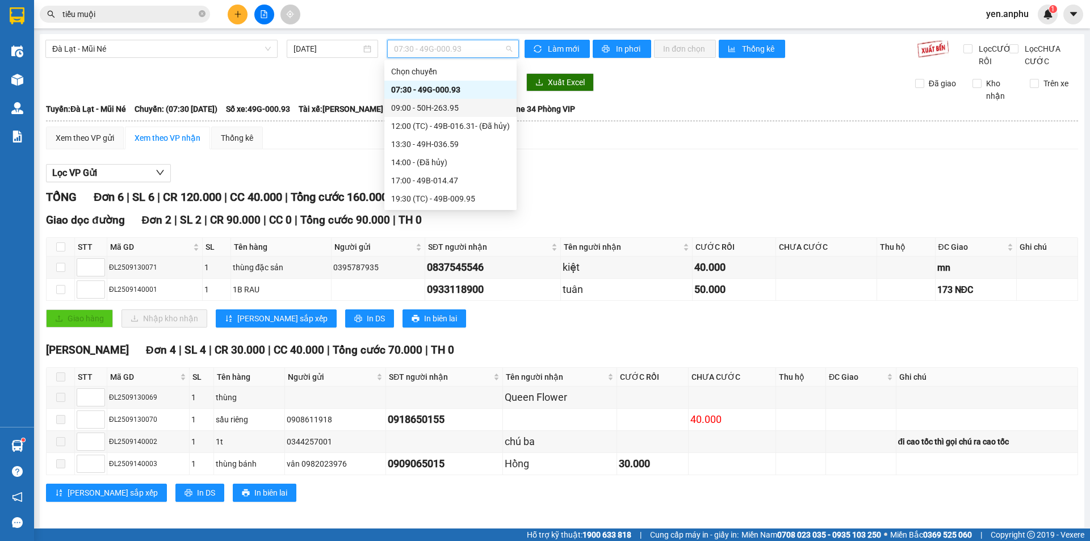
click at [405, 114] on div "09:00 - 50H-263.95" at bounding box center [450, 108] width 119 height 12
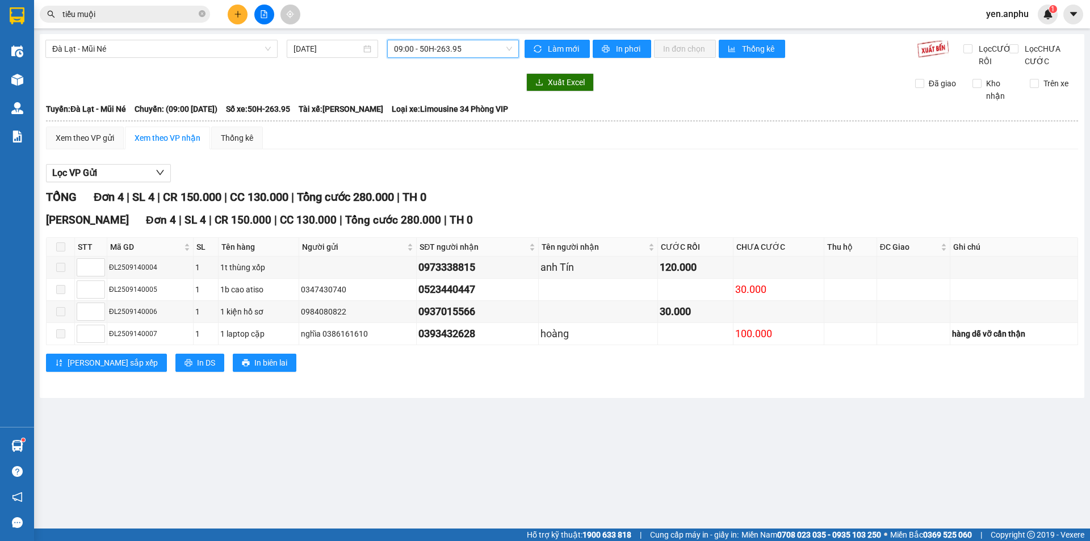
click at [412, 51] on span "09:00 - 50H-263.95" at bounding box center [453, 48] width 118 height 17
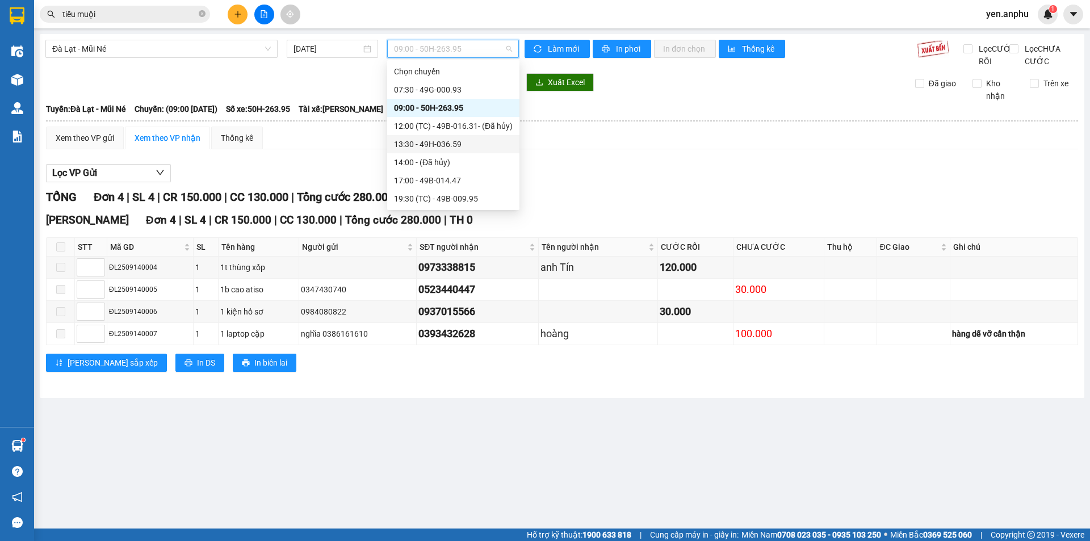
click at [430, 141] on div "13:30 - 49H-036.59" at bounding box center [453, 144] width 119 height 12
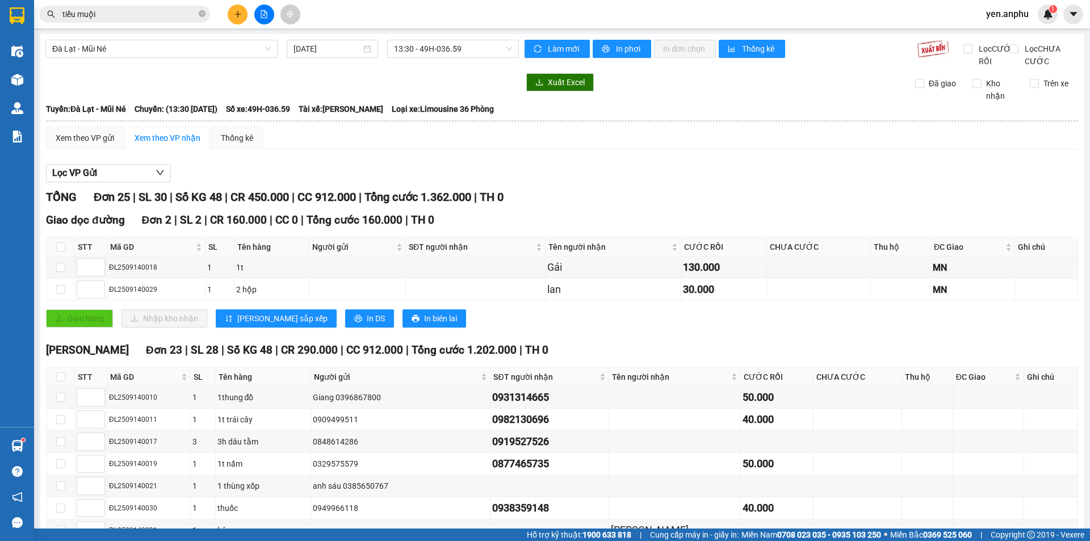
drag, startPoint x: 424, startPoint y: 38, endPoint x: 418, endPoint y: 56, distance: 19.0
click at [424, 39] on div "[GEOGRAPHIC_DATA] - Mũi Né [DATE] 13:30 - 49H-036.59 Làm mới In phơi In đơn chọ…" at bounding box center [562, 491] width 1045 height 915
click at [418, 58] on div "Đà Lạt - Mũi Né [DATE] 13:30 - 49H-036.59" at bounding box center [281, 54] width 473 height 28
click at [417, 55] on span "13:30 - 49H-036.59" at bounding box center [453, 48] width 118 height 17
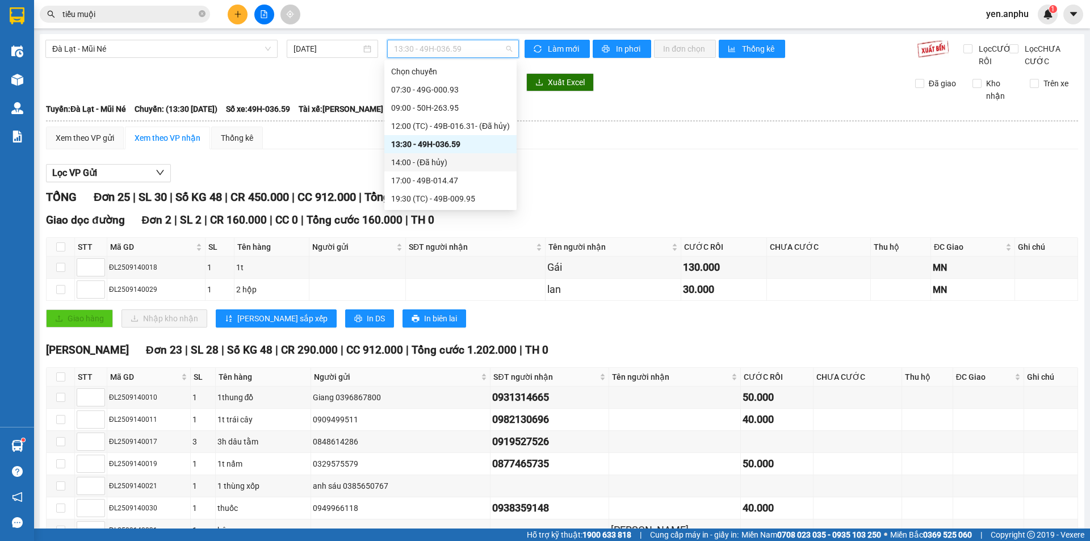
click at [425, 167] on div "14:00 - (Đã hủy)" at bounding box center [450, 162] width 119 height 12
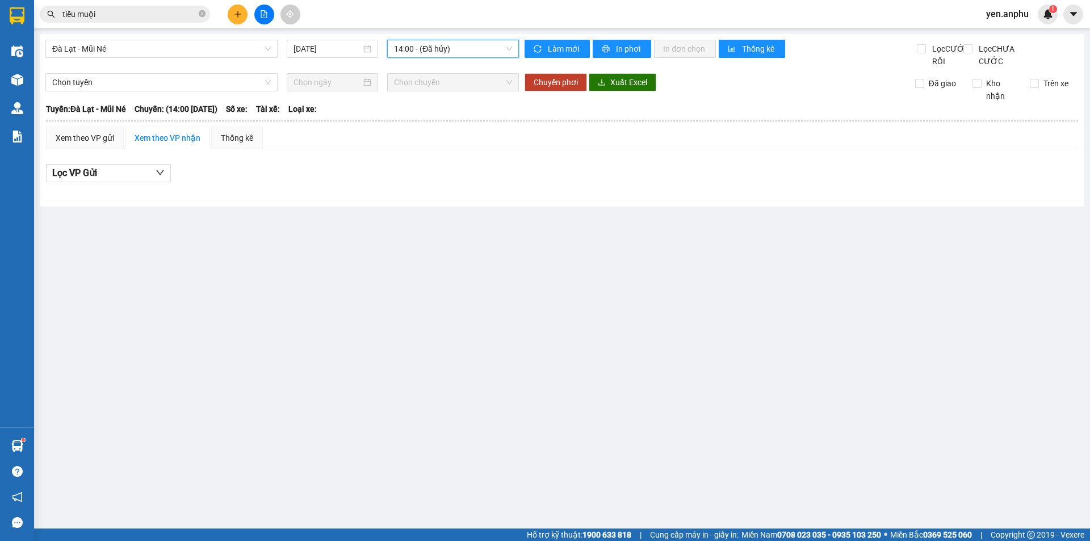
click at [414, 52] on span "14:00 - (Đã hủy)" at bounding box center [453, 48] width 118 height 17
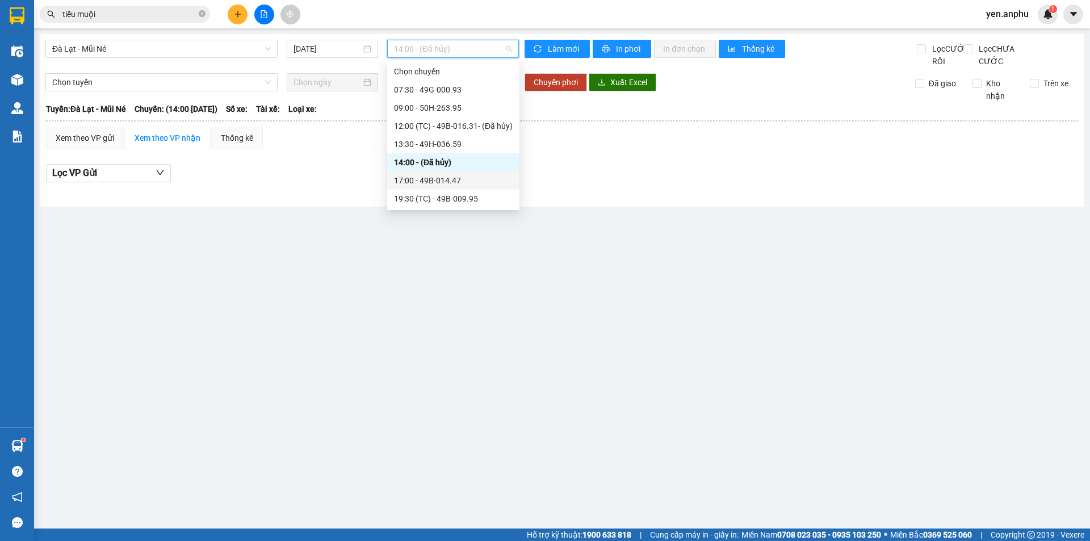
click at [414, 185] on div "17:00 - 49B-014.47" at bounding box center [453, 180] width 119 height 12
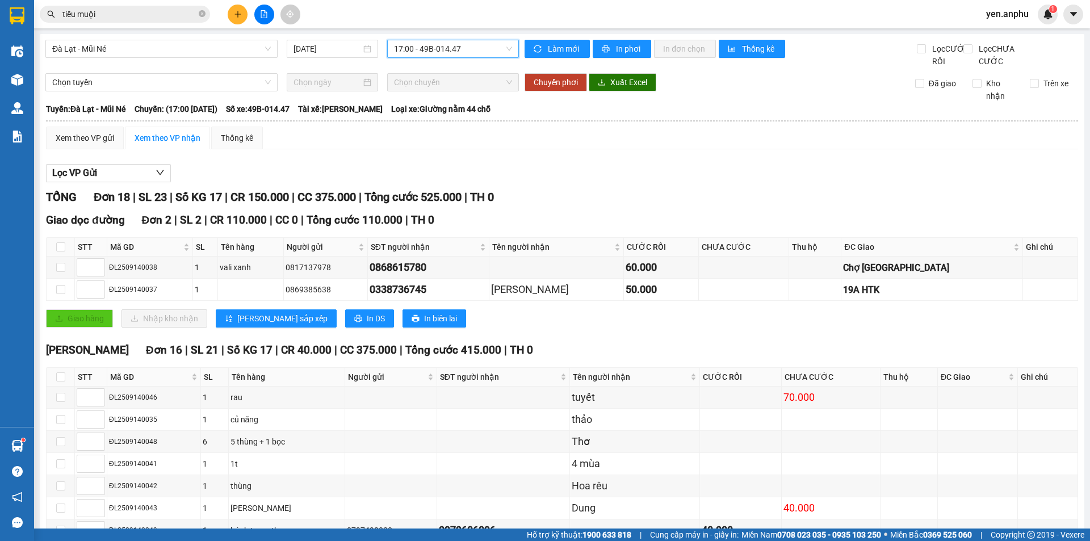
click at [400, 37] on div "[GEOGRAPHIC_DATA] - Mũi Né [DATE] 17:00 17:00 - 49B-014.47 Làm mới In phơi In đ…" at bounding box center [562, 414] width 1045 height 760
click at [400, 49] on span "17:00 - 49B-014.47" at bounding box center [453, 48] width 118 height 17
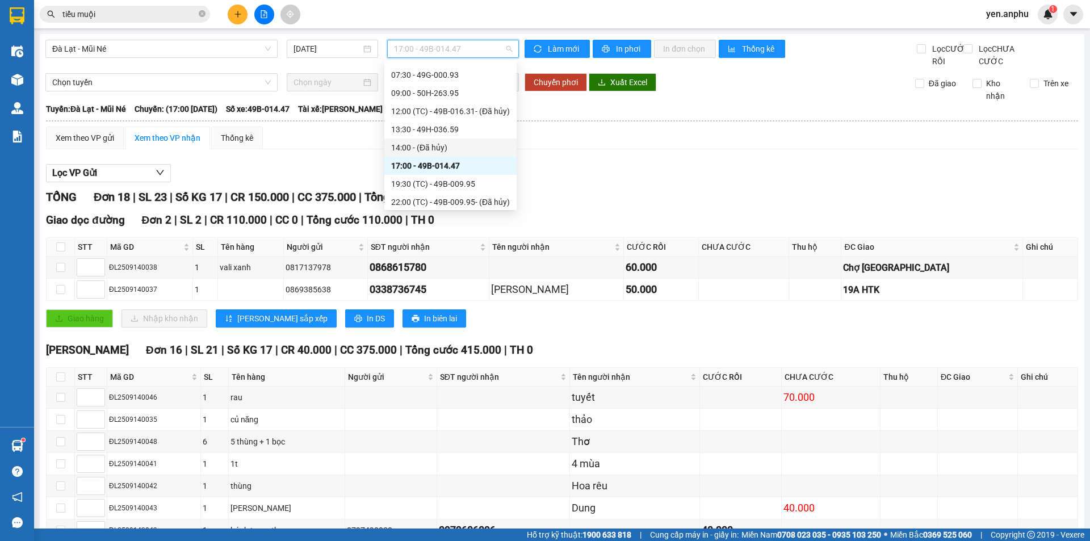
scroll to position [18, 0]
click at [425, 181] on div "19:30 (TC) - 49B-009.95" at bounding box center [450, 180] width 119 height 12
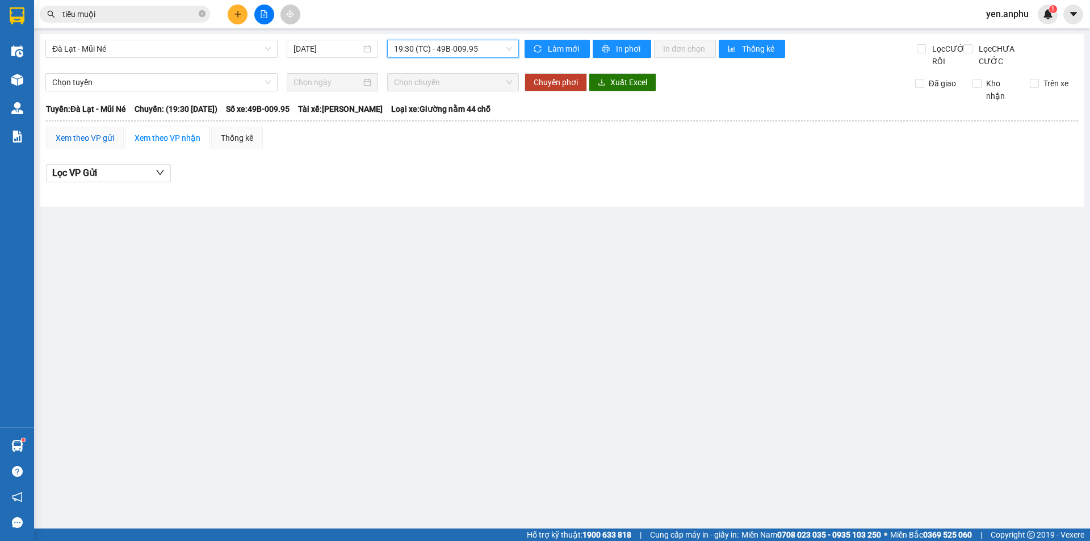
click at [111, 144] on div "Xem theo VP gửi" at bounding box center [85, 138] width 58 height 12
click at [153, 49] on span "Đà Lạt - Mũi Né" at bounding box center [161, 48] width 219 height 17
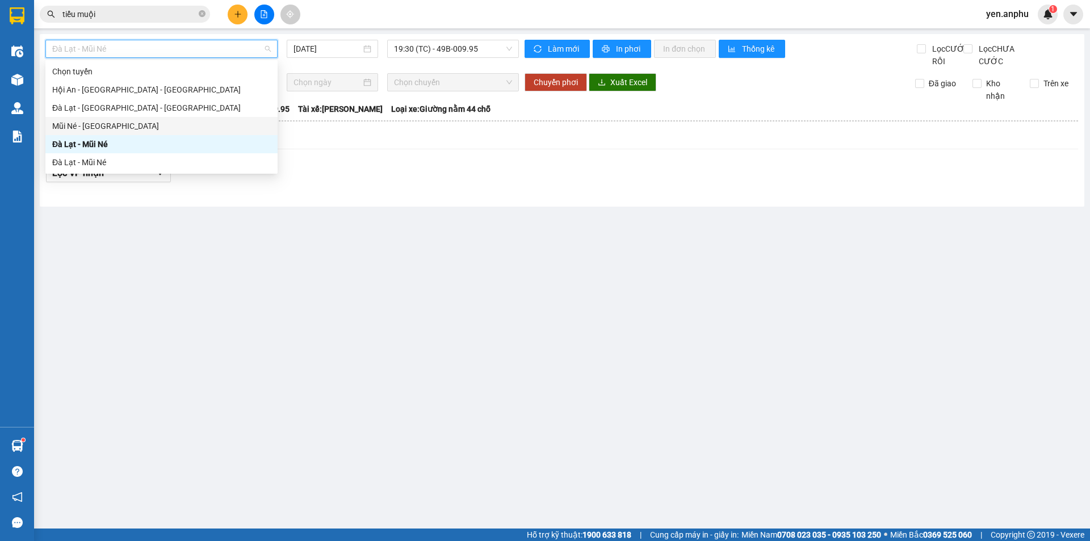
click at [100, 128] on div "Mũi Né - [GEOGRAPHIC_DATA]" at bounding box center [161, 126] width 219 height 12
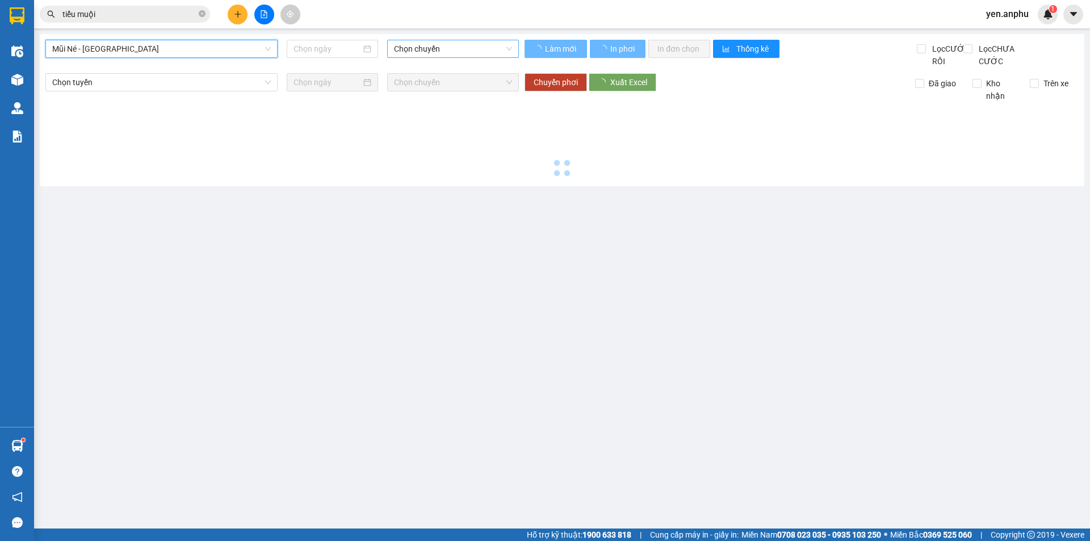
type input "[DATE]"
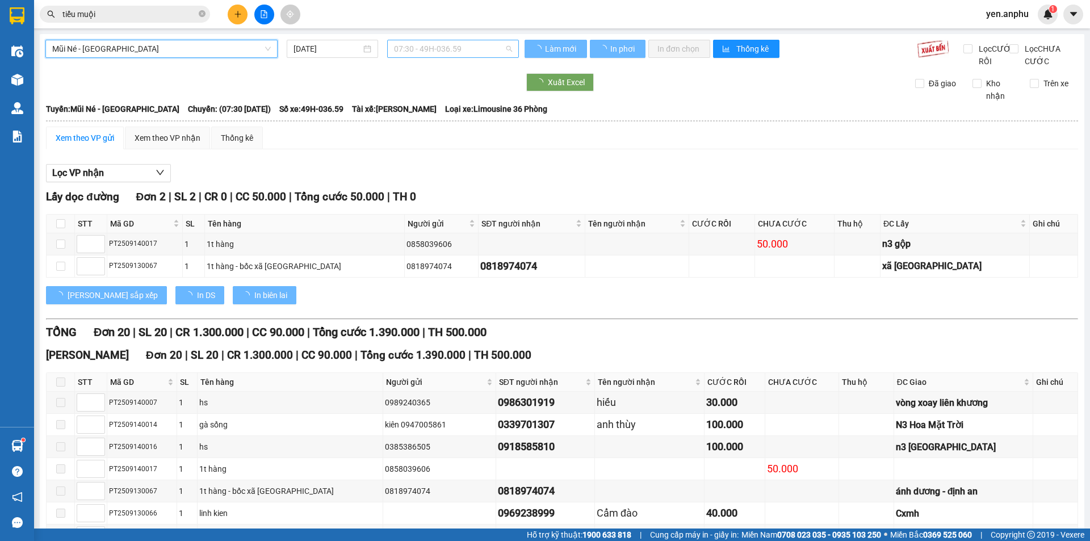
click at [481, 47] on span "07:30 - 49H-036.59" at bounding box center [453, 48] width 118 height 17
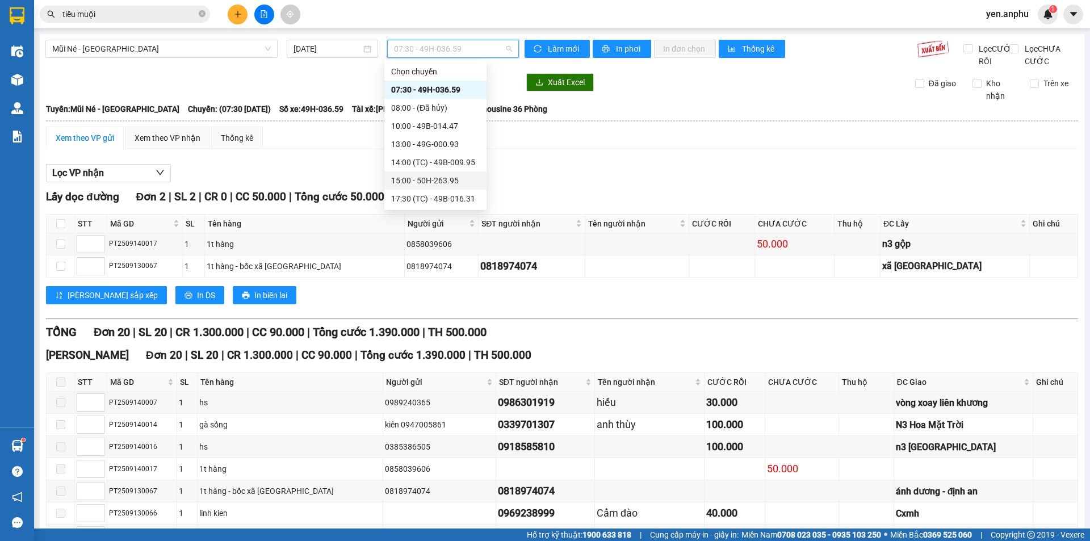
click at [437, 179] on div "15:00 - 50H-263.95" at bounding box center [435, 180] width 89 height 12
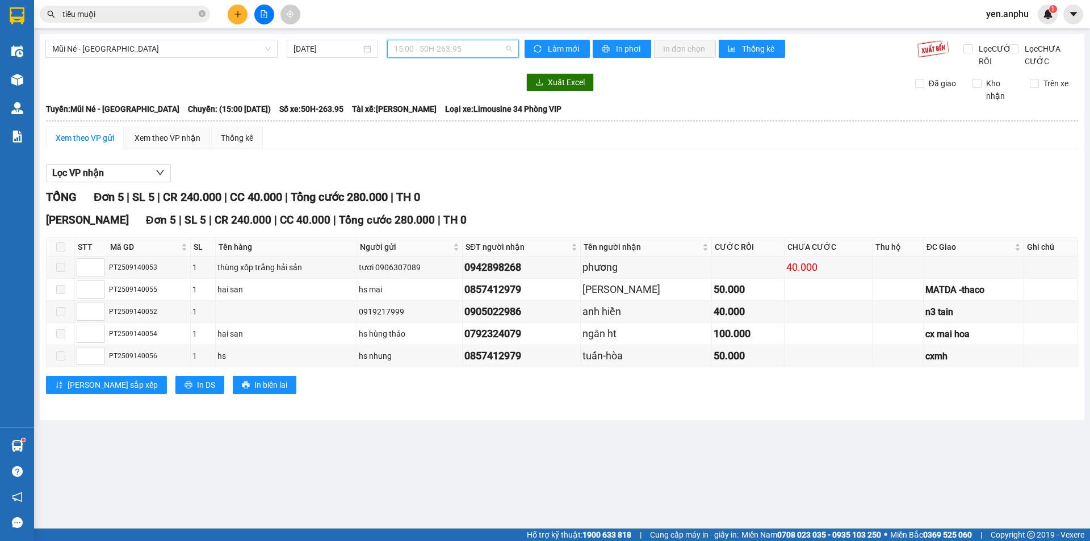
click at [430, 52] on span "15:00 - 50H-263.95" at bounding box center [453, 48] width 118 height 17
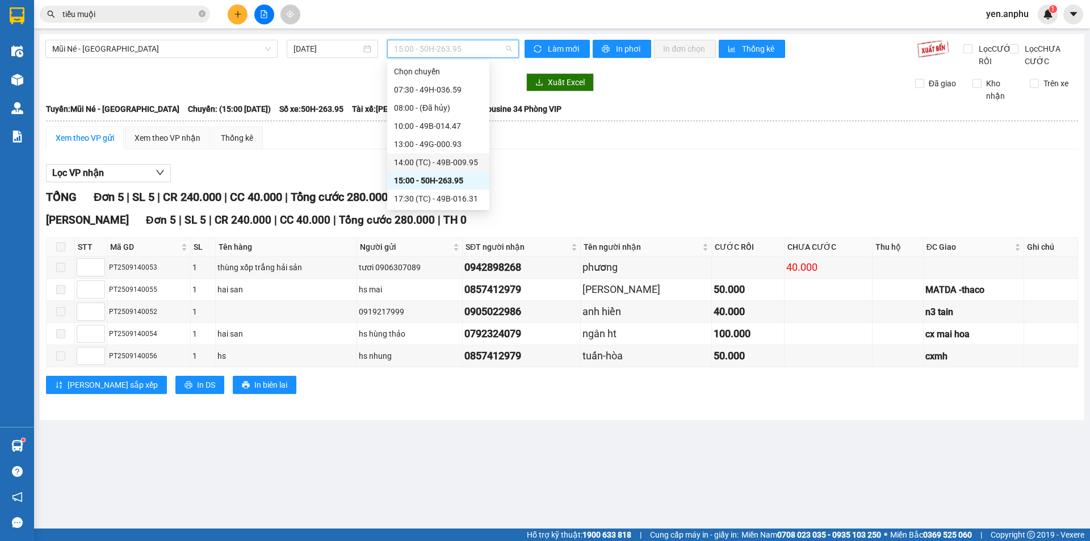
click at [440, 170] on div "14:00 (TC) - 49B-009.95" at bounding box center [438, 162] width 102 height 18
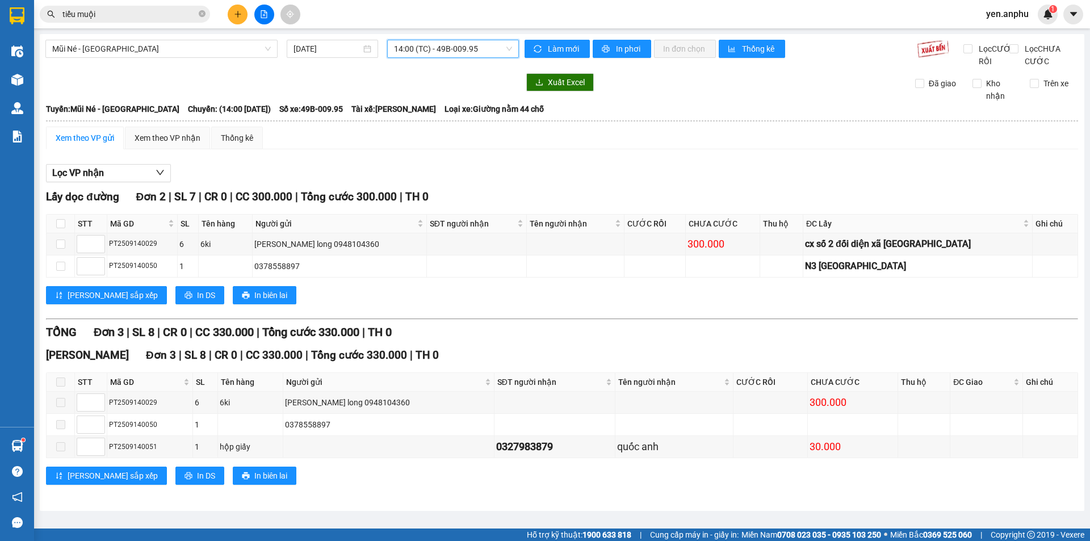
scroll to position [1, 0]
click at [429, 49] on span "14:00 (TC) - 49B-009.95" at bounding box center [453, 48] width 118 height 17
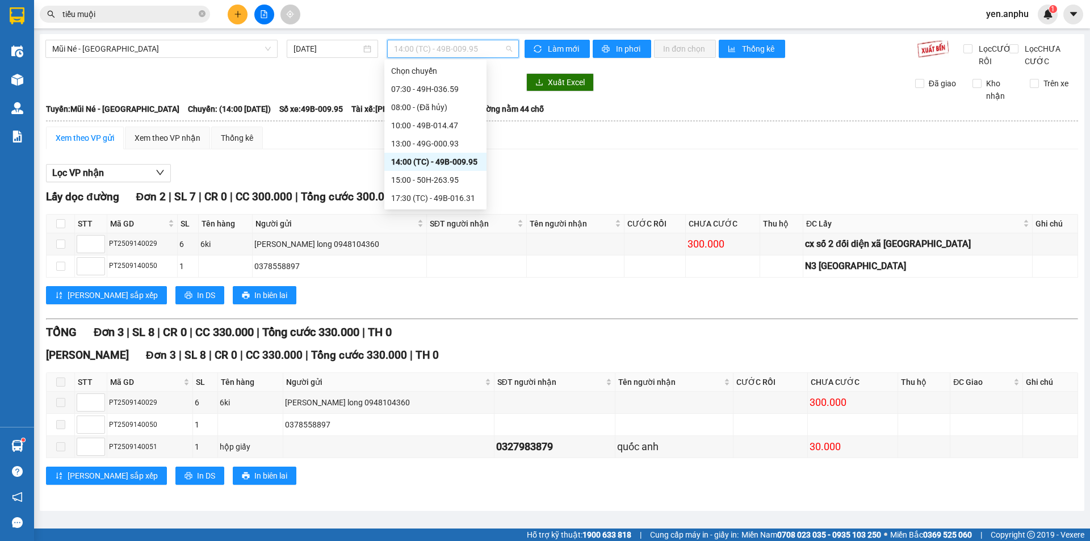
drag, startPoint x: 316, startPoint y: 100, endPoint x: 242, endPoint y: 195, distance: 119.8
click at [295, 133] on div "Mũi Né - [GEOGRAPHIC_DATA] [DATE] 14:00 (TC) - 49B-009.95 Làm mới In phơi In đơ…" at bounding box center [562, 272] width 1045 height 477
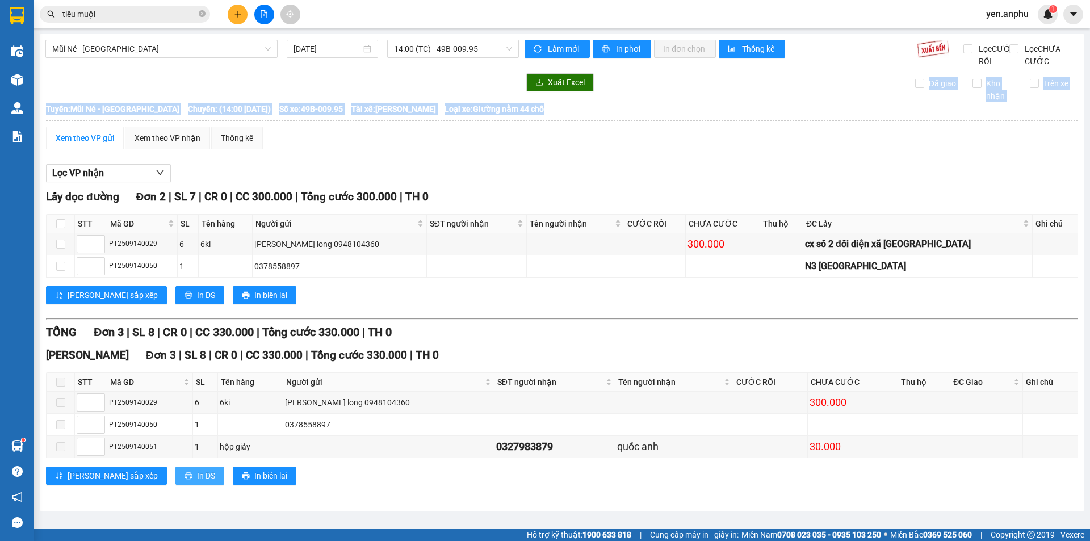
click at [175, 485] on button "In DS" at bounding box center [199, 476] width 49 height 18
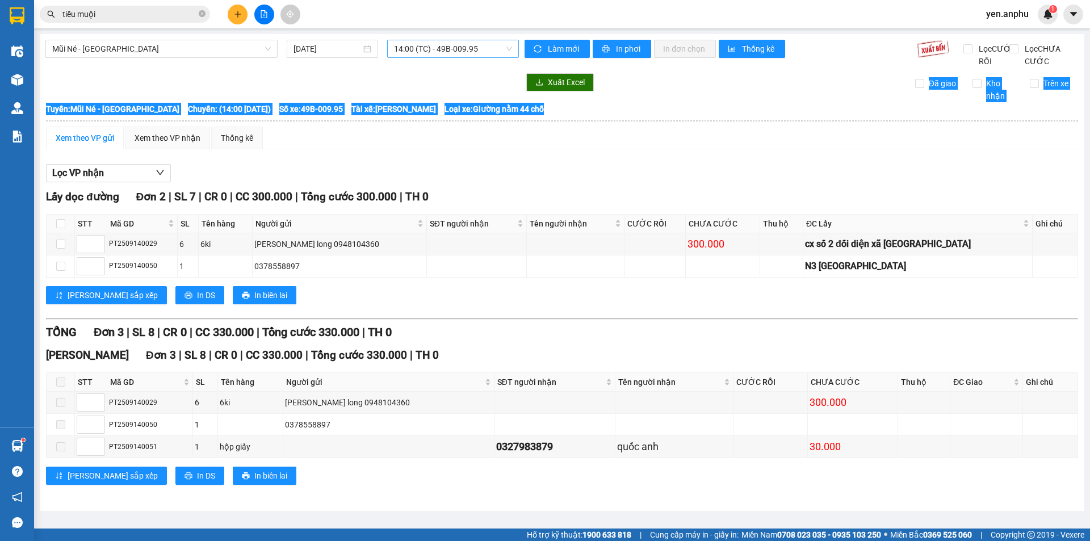
click at [467, 45] on span "14:00 (TC) - 49B-009.95" at bounding box center [453, 48] width 118 height 17
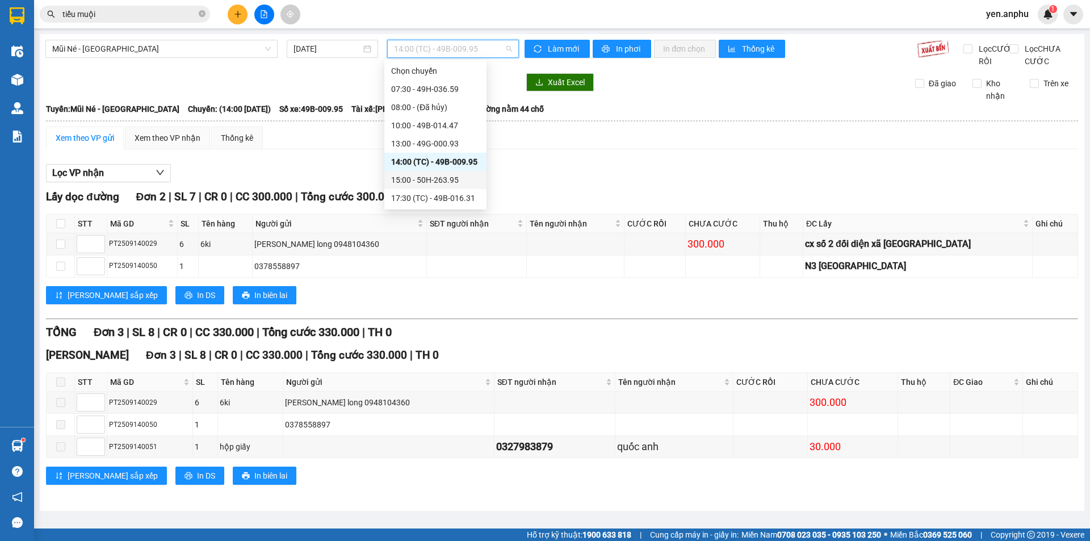
click at [419, 177] on div "15:00 - 50H-263.95" at bounding box center [435, 180] width 89 height 12
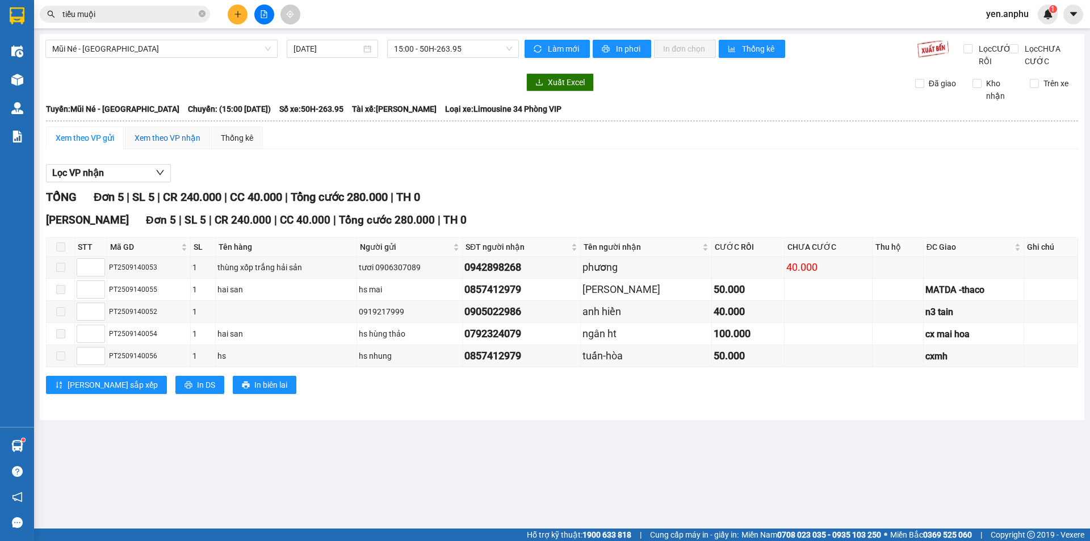
click at [174, 144] on div "Xem theo VP nhận" at bounding box center [168, 138] width 66 height 12
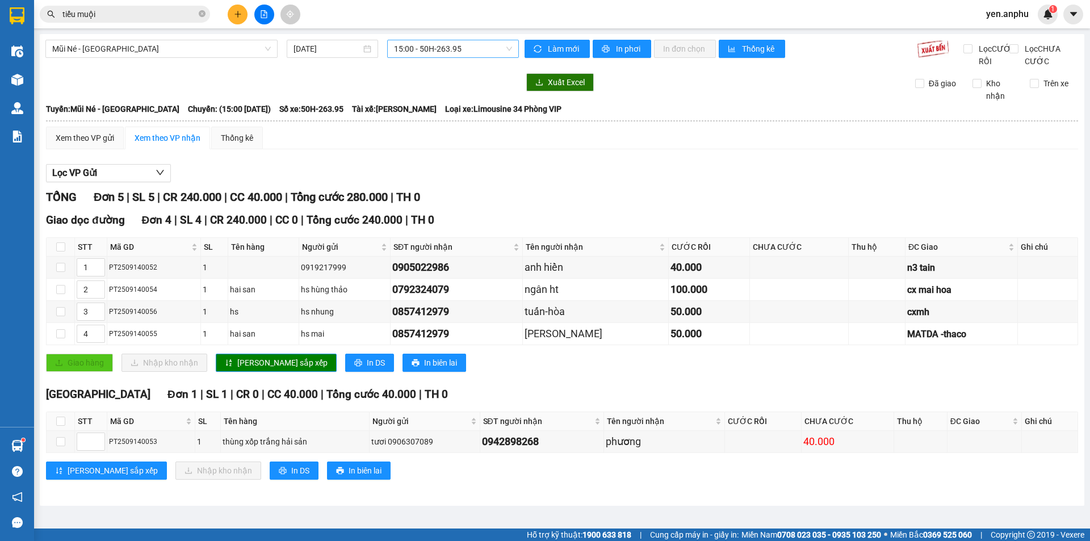
click at [429, 43] on span "15:00 - 50H-263.95" at bounding box center [453, 48] width 118 height 17
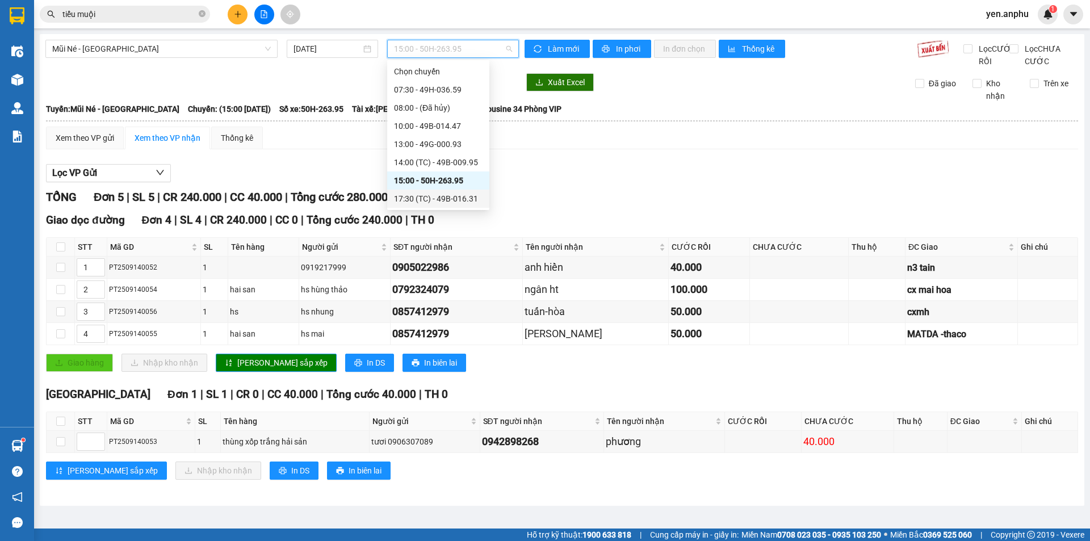
click at [428, 204] on div "17:30 (TC) - 49B-016.31" at bounding box center [438, 198] width 89 height 12
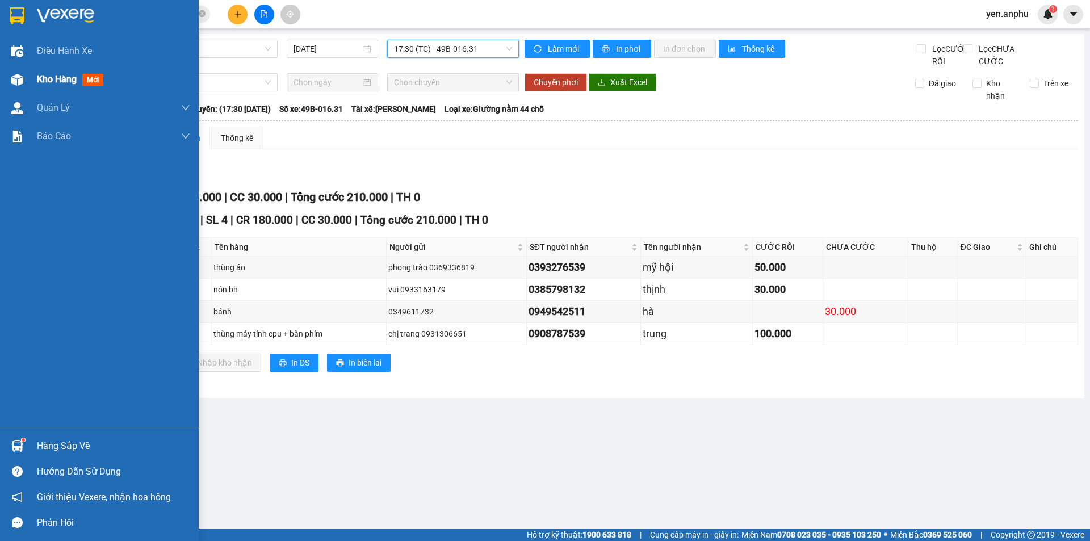
click at [19, 74] on img at bounding box center [17, 80] width 12 height 12
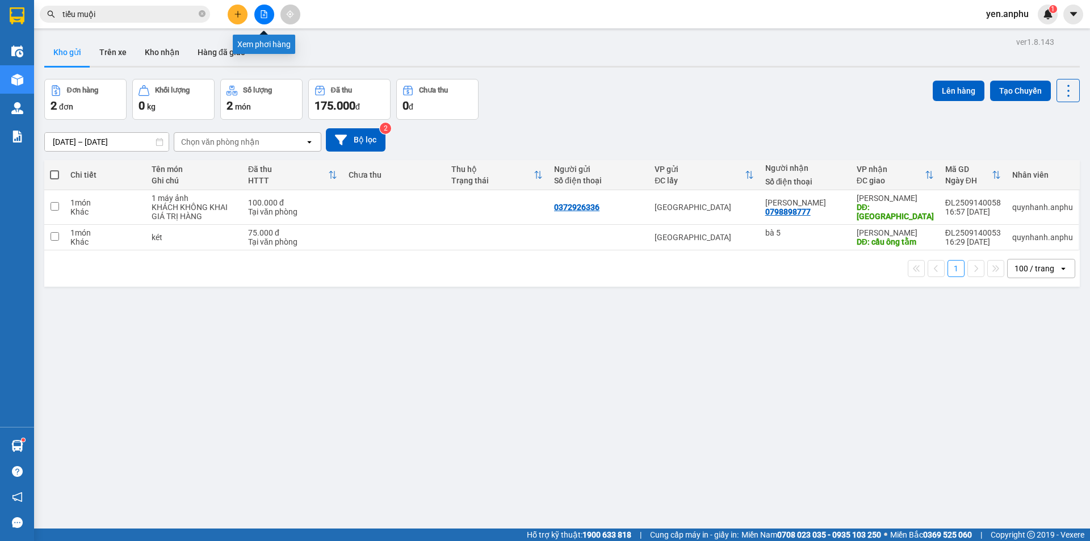
click at [268, 10] on button at bounding box center [264, 15] width 20 height 20
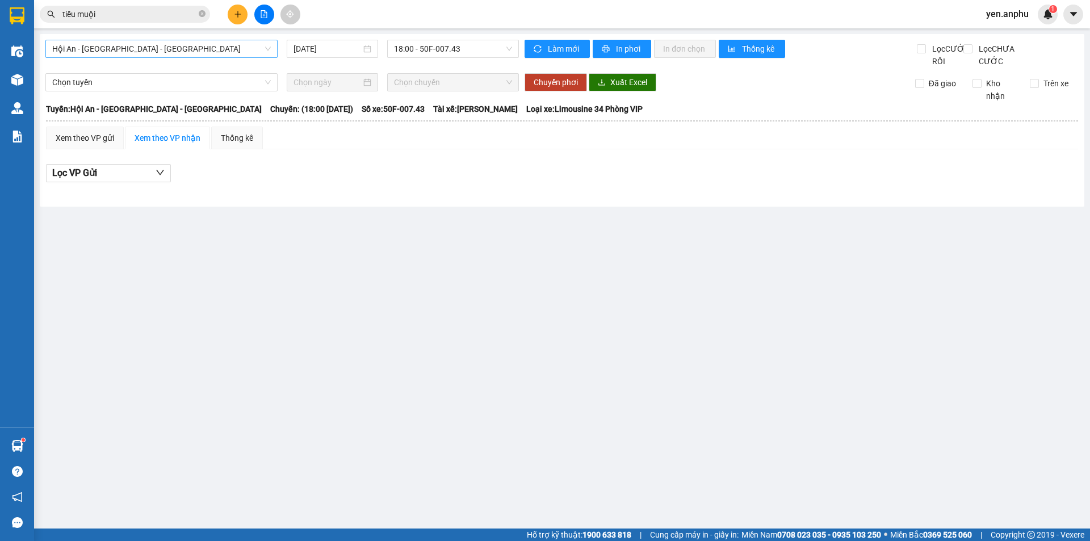
click at [179, 44] on span "Hội An - [GEOGRAPHIC_DATA] - [GEOGRAPHIC_DATA]" at bounding box center [161, 48] width 219 height 17
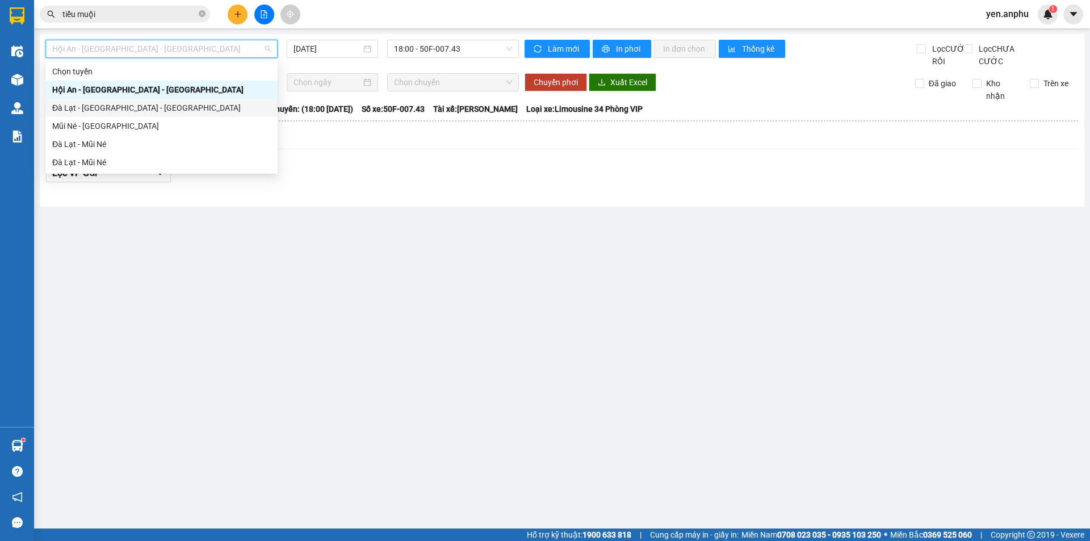
click at [101, 104] on div "Đà Lạt - [GEOGRAPHIC_DATA] - [GEOGRAPHIC_DATA]" at bounding box center [161, 108] width 219 height 12
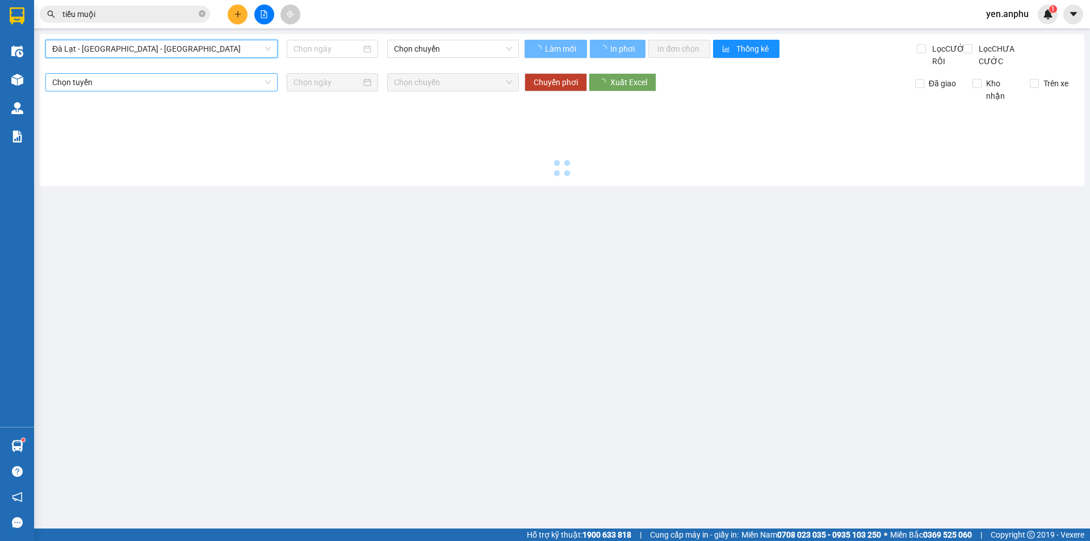
type input "[DATE]"
